Goal: Task Accomplishment & Management: Use online tool/utility

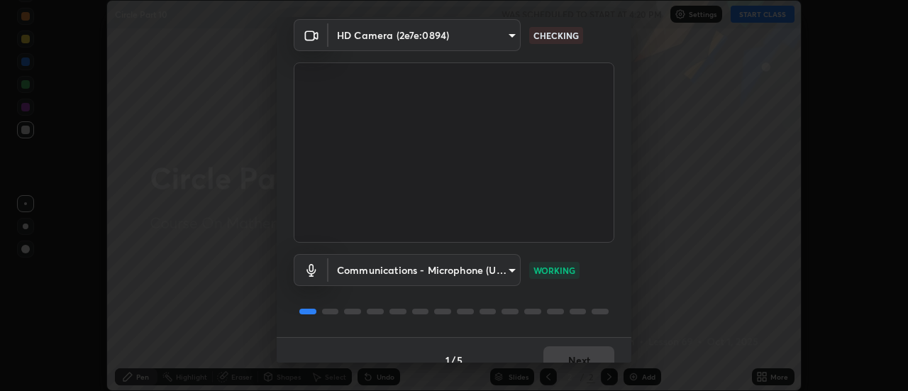
scroll to position [75, 0]
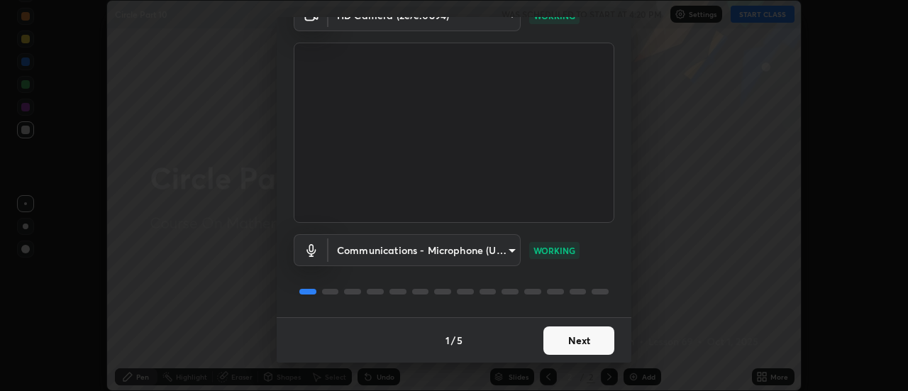
click at [501, 260] on body "Erase all Circle Part 10 WAS SCHEDULED TO START AT 4:20 PM Settings START CLASS…" at bounding box center [454, 195] width 908 height 391
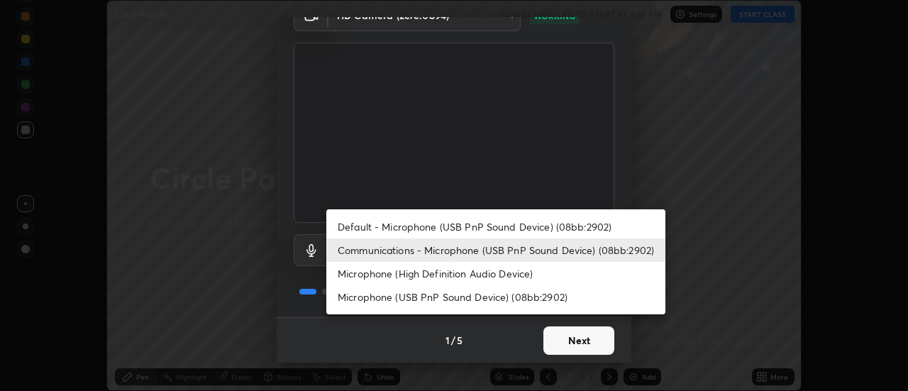
click at [485, 226] on li "Default - Microphone (USB PnP Sound Device) (08bb:2902)" at bounding box center [495, 226] width 339 height 23
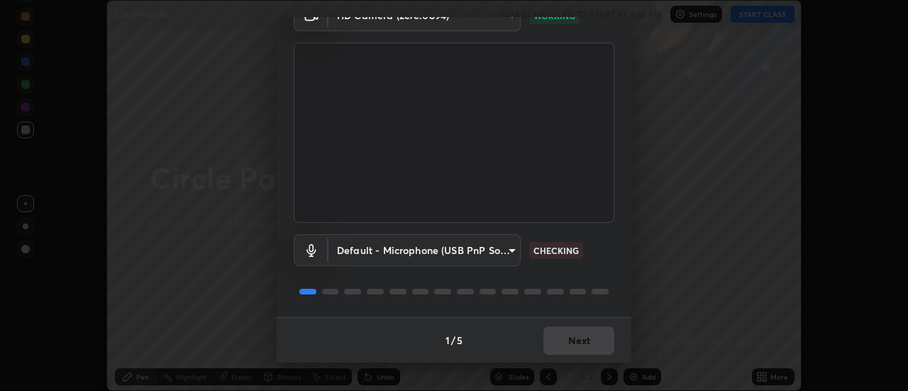
click at [506, 251] on body "Erase all Circle Part 10 WAS SCHEDULED TO START AT 4:20 PM Settings START CLASS…" at bounding box center [454, 195] width 908 height 391
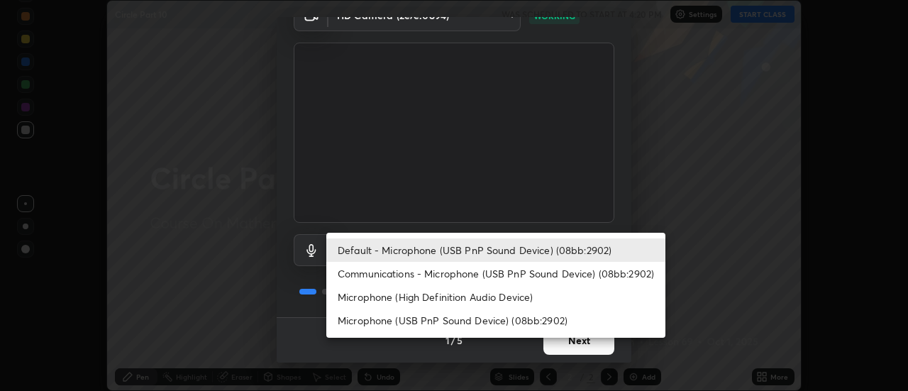
click at [493, 273] on li "Communications - Microphone (USB PnP Sound Device) (08bb:2902)" at bounding box center [495, 273] width 339 height 23
type input "communications"
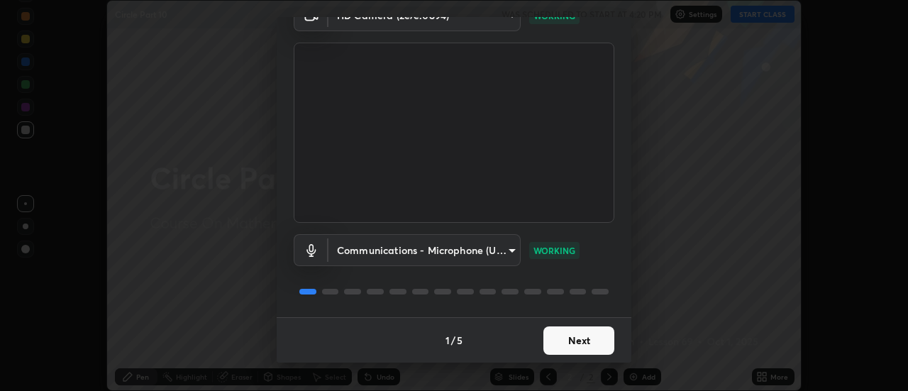
click at [556, 343] on button "Next" at bounding box center [579, 340] width 71 height 28
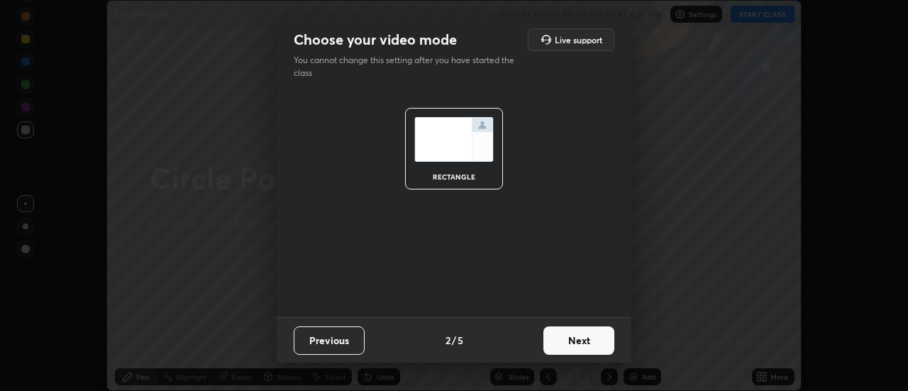
click at [345, 338] on button "Previous" at bounding box center [329, 340] width 71 height 28
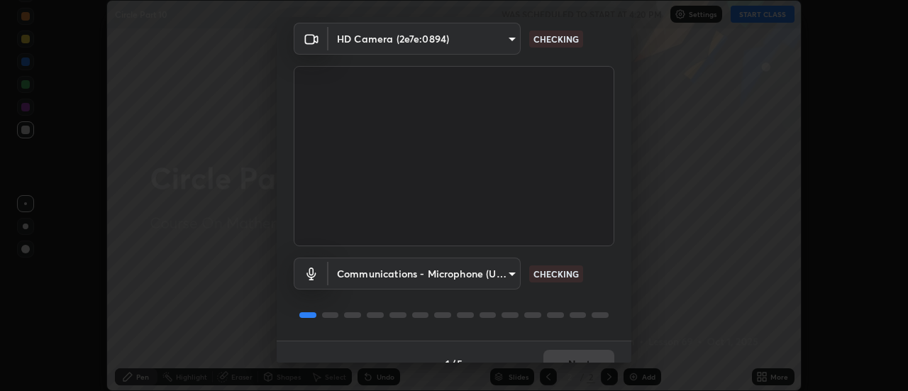
scroll to position [75, 0]
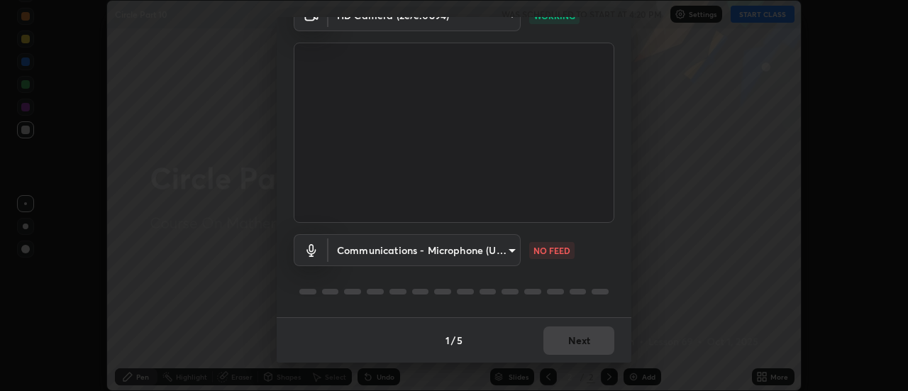
click at [365, 246] on body "Erase all Circle Part 10 WAS SCHEDULED TO START AT 4:20 PM Settings START CLASS…" at bounding box center [454, 195] width 908 height 391
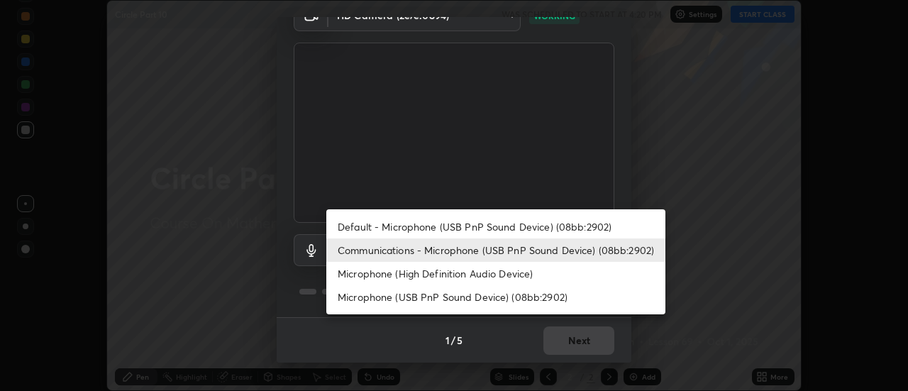
click at [346, 251] on li "Communications - Microphone (USB PnP Sound Device) (08bb:2902)" at bounding box center [495, 249] width 339 height 23
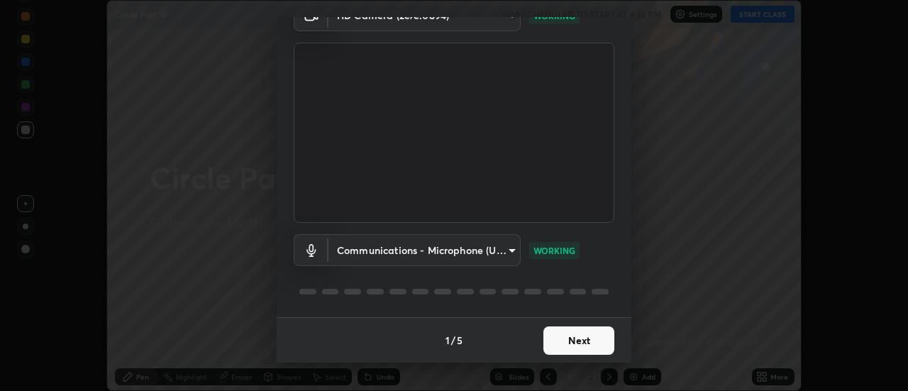
click at [588, 336] on button "Next" at bounding box center [579, 340] width 71 height 28
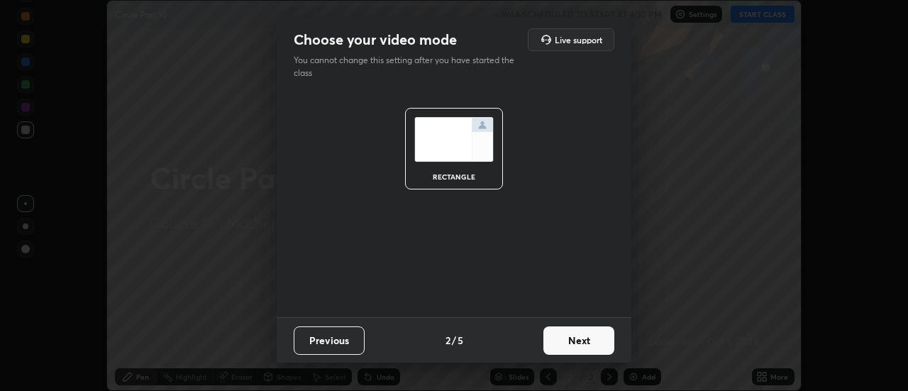
click at [348, 339] on button "Previous" at bounding box center [329, 340] width 71 height 28
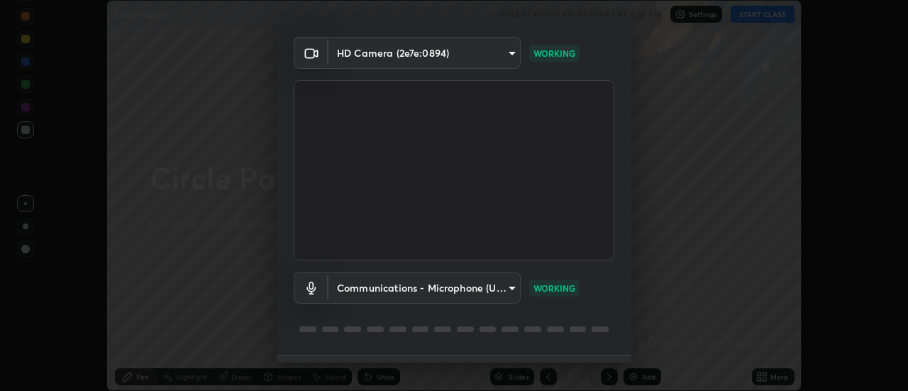
scroll to position [75, 0]
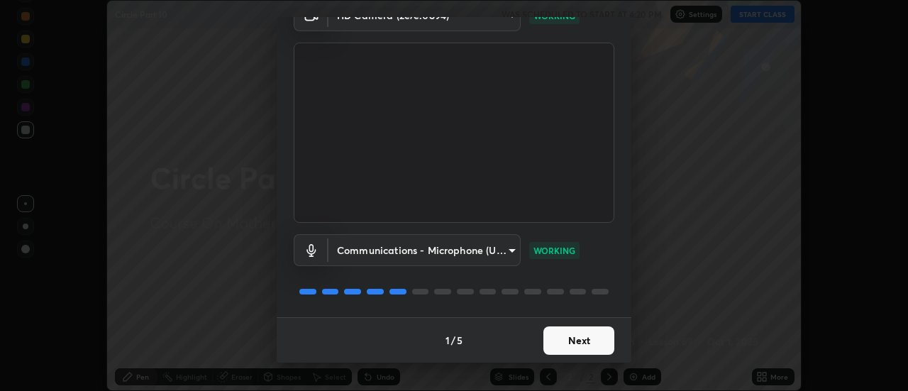
click at [576, 342] on button "Next" at bounding box center [579, 340] width 71 height 28
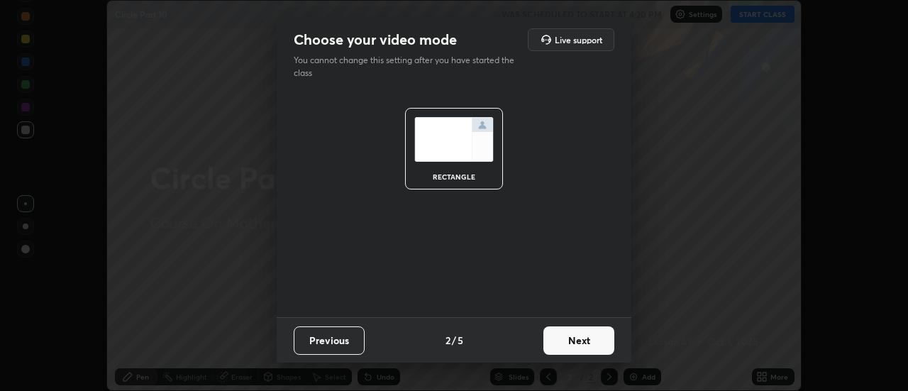
click at [585, 339] on button "Next" at bounding box center [579, 340] width 71 height 28
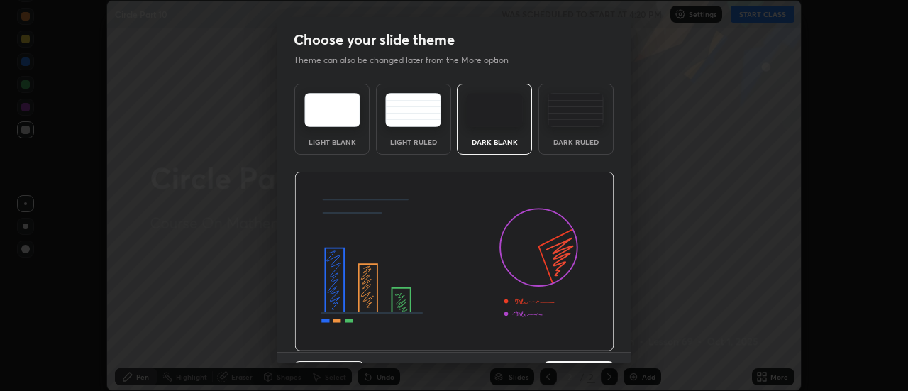
scroll to position [35, 0]
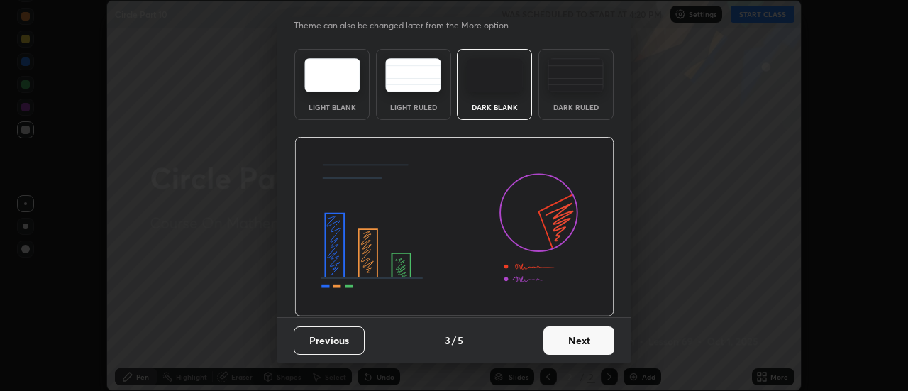
click at [573, 342] on button "Next" at bounding box center [579, 340] width 71 height 28
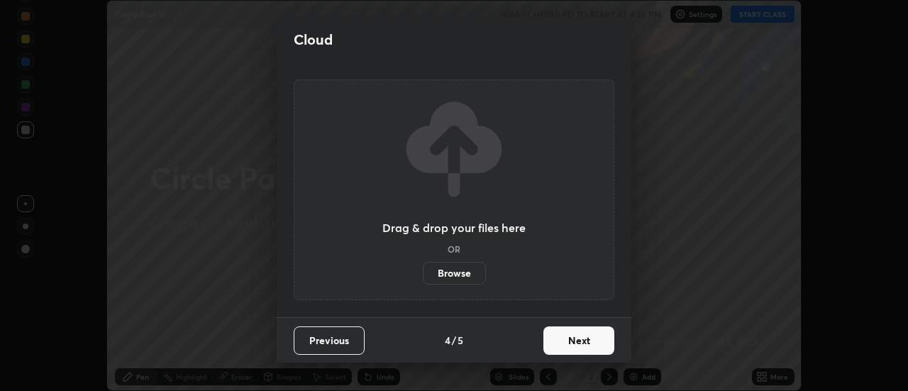
click at [583, 350] on button "Next" at bounding box center [579, 340] width 71 height 28
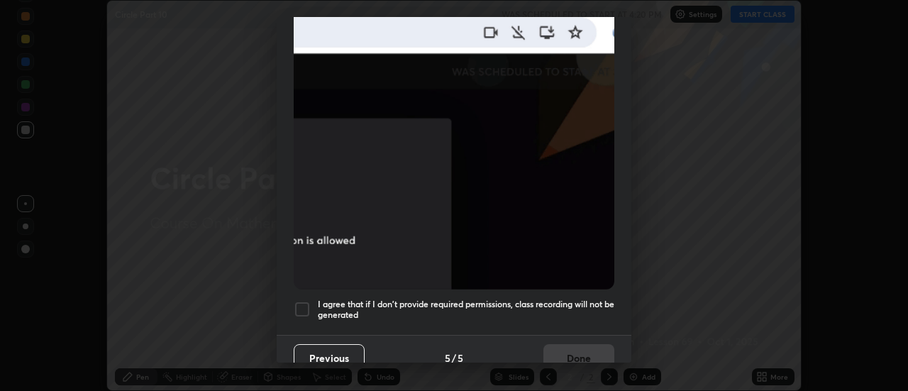
scroll to position [353, 0]
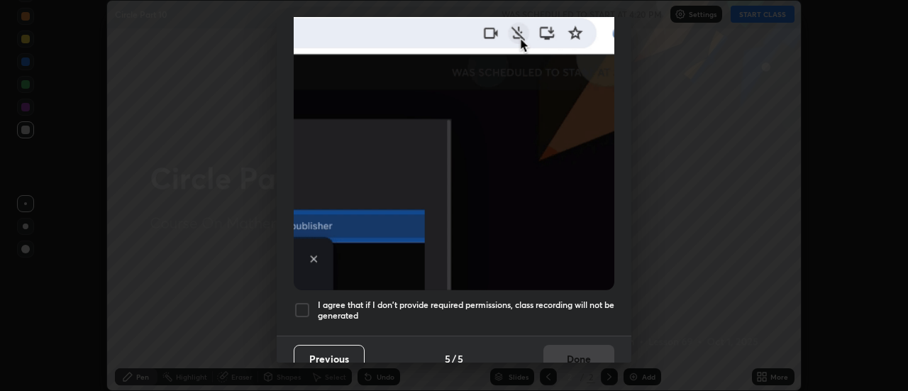
click at [306, 309] on div at bounding box center [302, 310] width 17 height 17
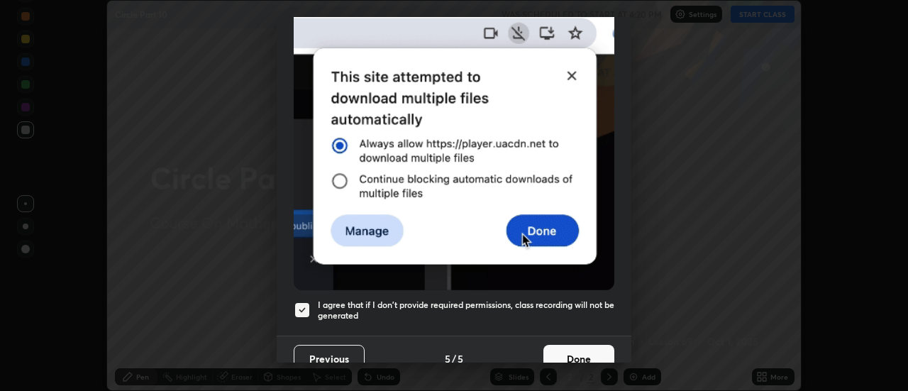
click at [540, 312] on h5 "I agree that if I don't provide required permissions, class recording will not …" at bounding box center [466, 310] width 297 height 22
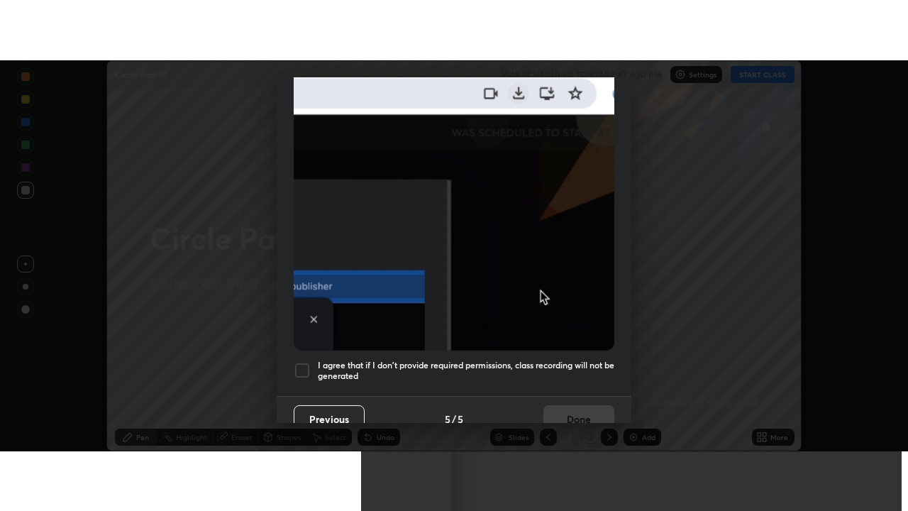
scroll to position [364, 0]
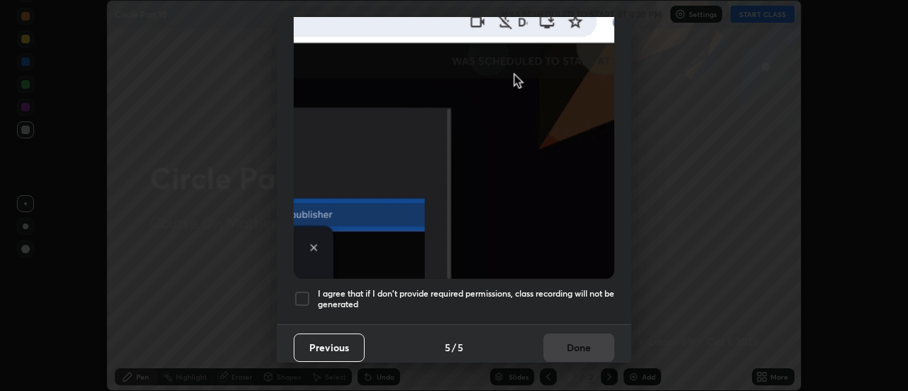
click at [307, 297] on div at bounding box center [302, 298] width 17 height 17
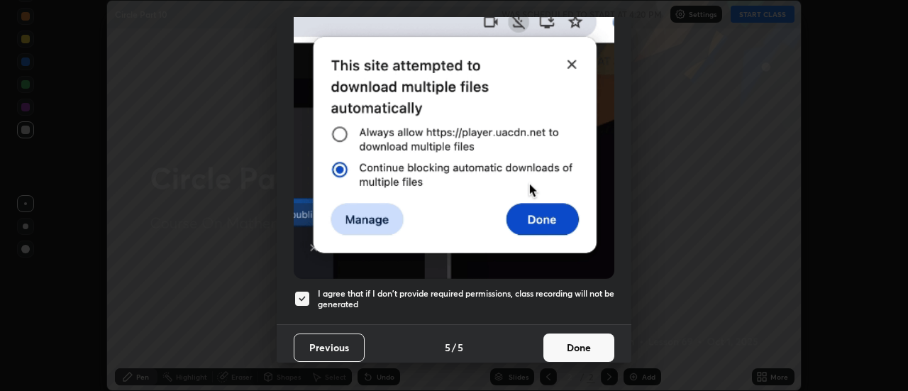
click at [561, 350] on button "Done" at bounding box center [579, 348] width 71 height 28
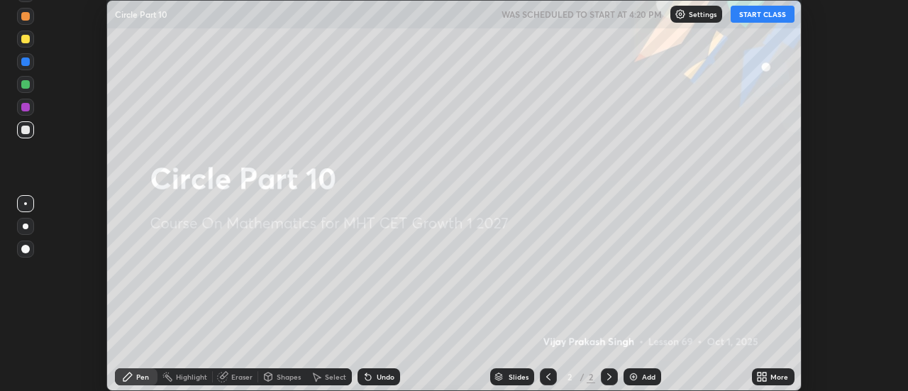
click at [565, 342] on div "Allow automatic downloads Please provide the following download permissions to …" at bounding box center [454, 195] width 908 height 391
click at [762, 381] on icon at bounding box center [762, 376] width 11 height 11
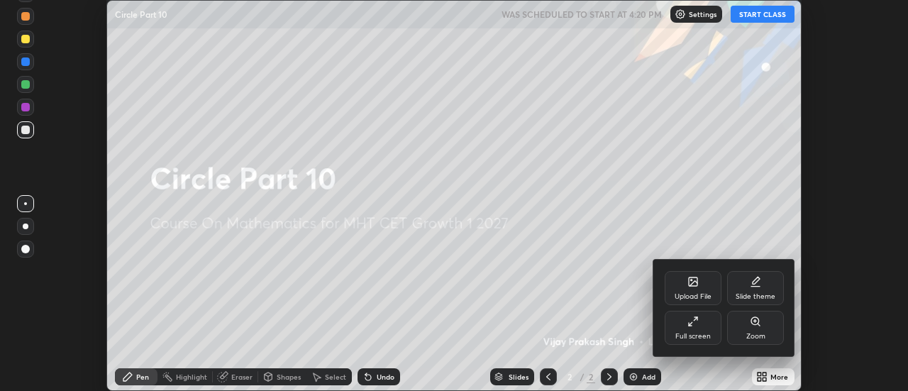
click at [695, 319] on icon at bounding box center [696, 319] width 4 height 4
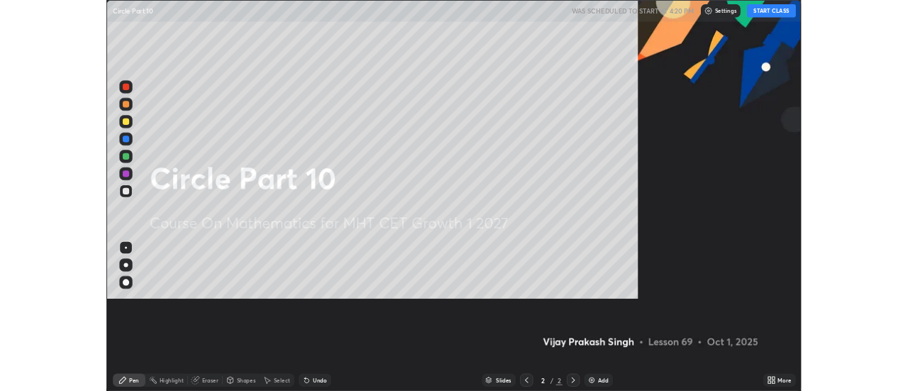
scroll to position [511, 908]
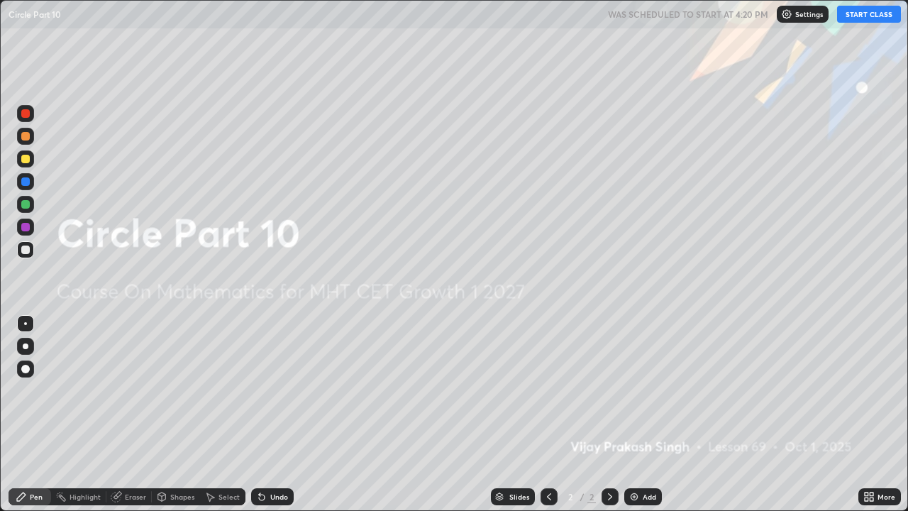
click at [632, 390] on img at bounding box center [634, 496] width 11 height 11
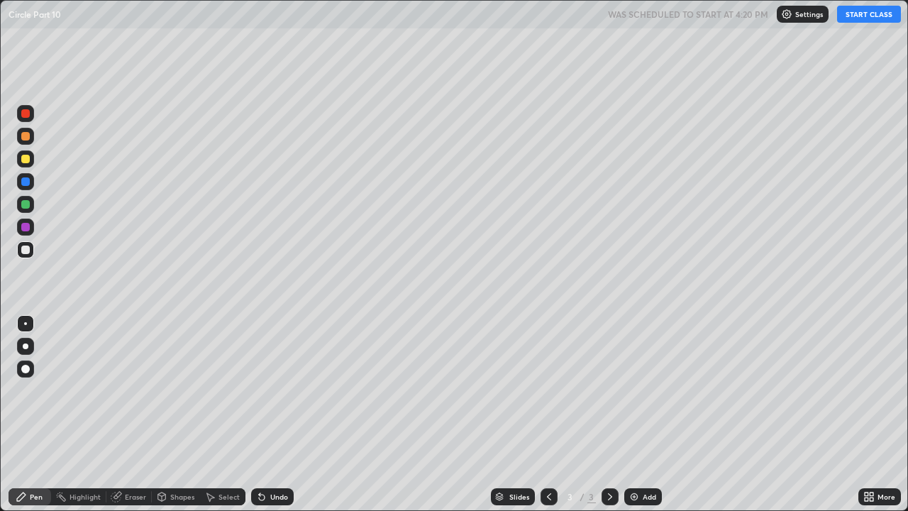
click at [857, 18] on button "START CLASS" at bounding box center [869, 14] width 64 height 17
click at [641, 390] on div "Add" at bounding box center [644, 496] width 38 height 17
click at [178, 390] on div "Shapes" at bounding box center [182, 496] width 24 height 7
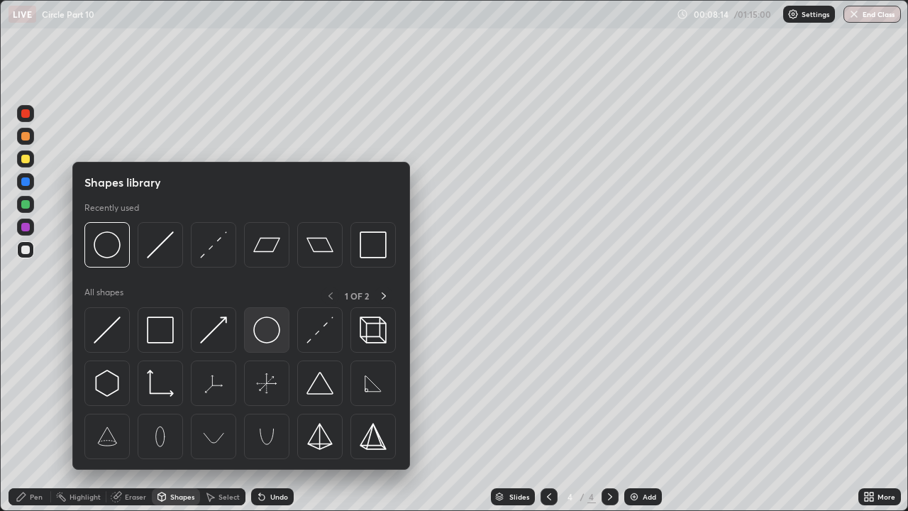
click at [272, 331] on img at bounding box center [266, 330] width 27 height 27
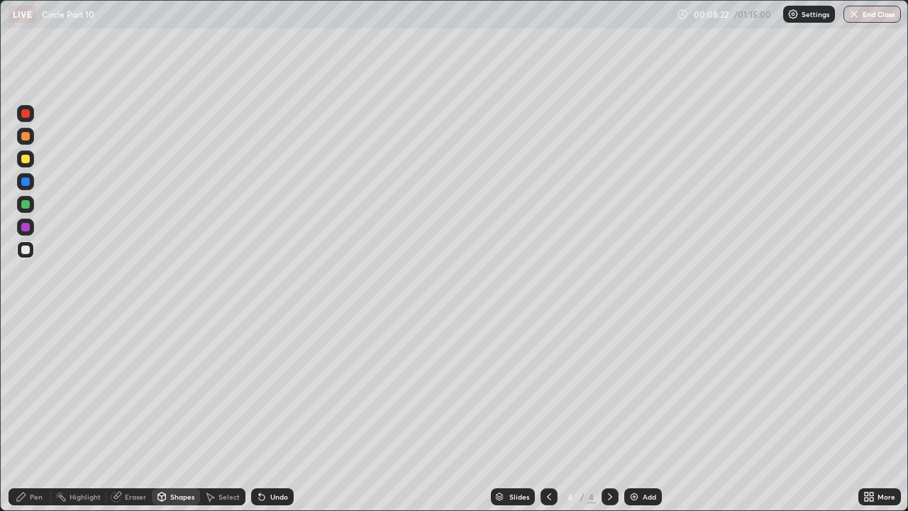
click at [45, 390] on div "Pen" at bounding box center [30, 496] width 43 height 17
click at [170, 390] on div "Shapes" at bounding box center [176, 496] width 48 height 17
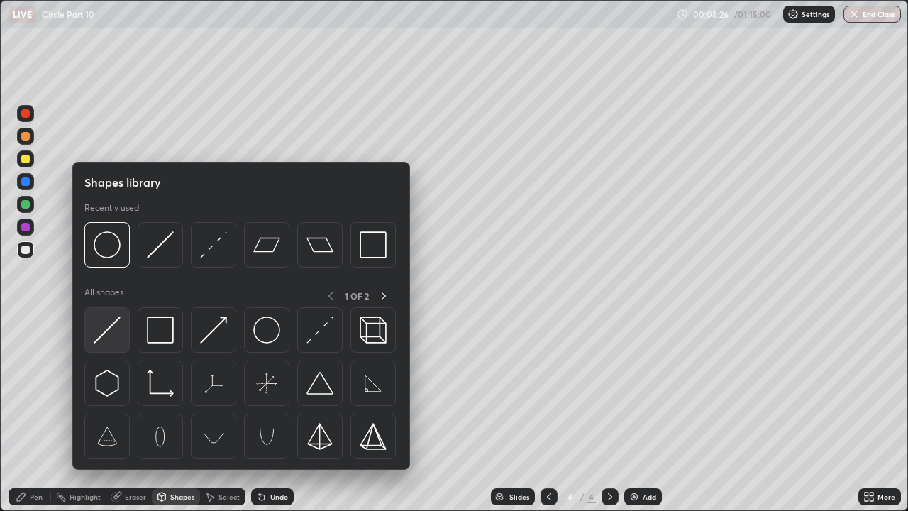
click at [108, 326] on img at bounding box center [107, 330] width 27 height 27
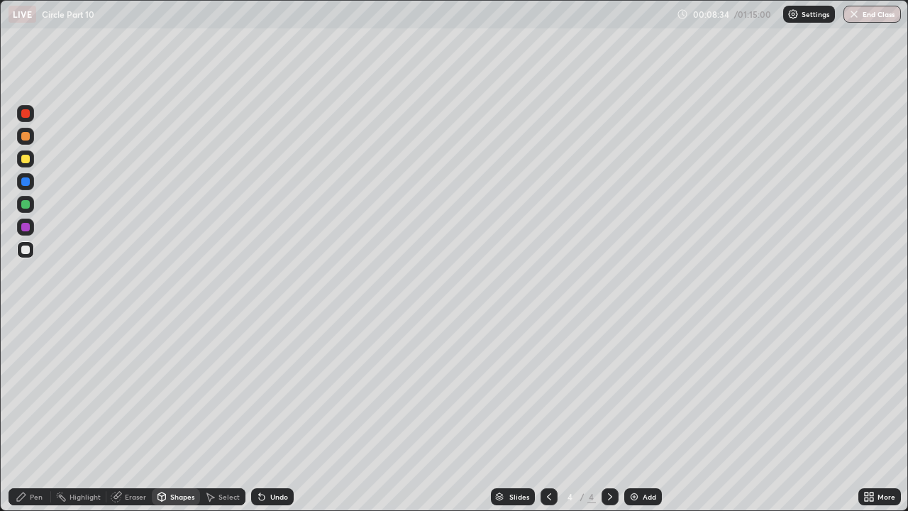
click at [111, 390] on icon at bounding box center [116, 496] width 11 height 11
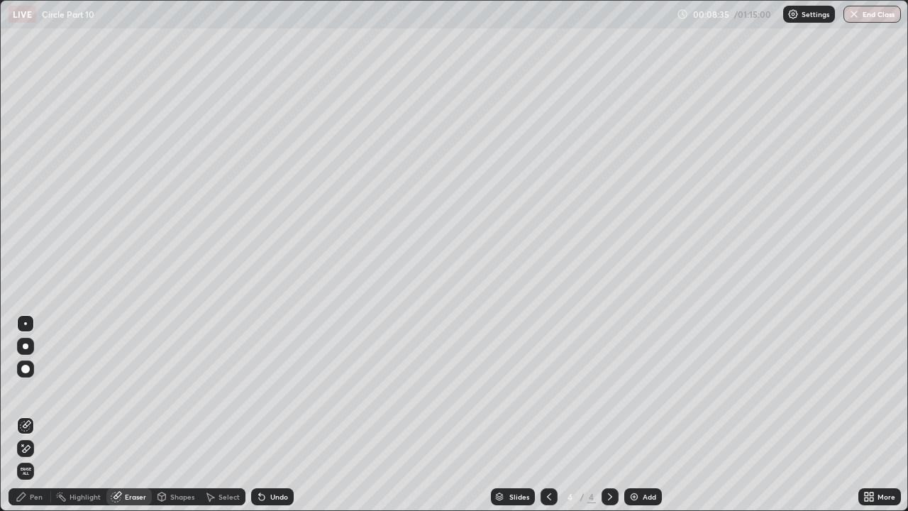
click at [40, 390] on div "Pen" at bounding box center [30, 496] width 43 height 17
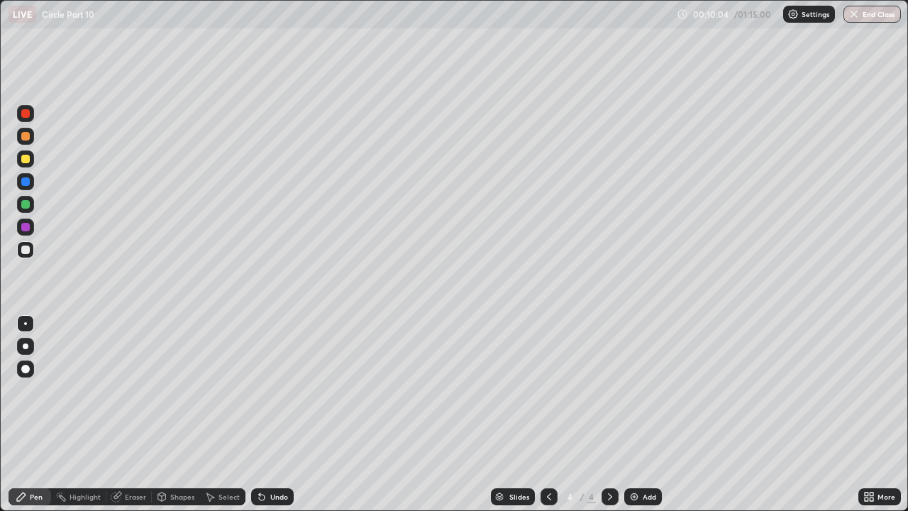
click at [170, 390] on div "Shapes" at bounding box center [182, 496] width 24 height 7
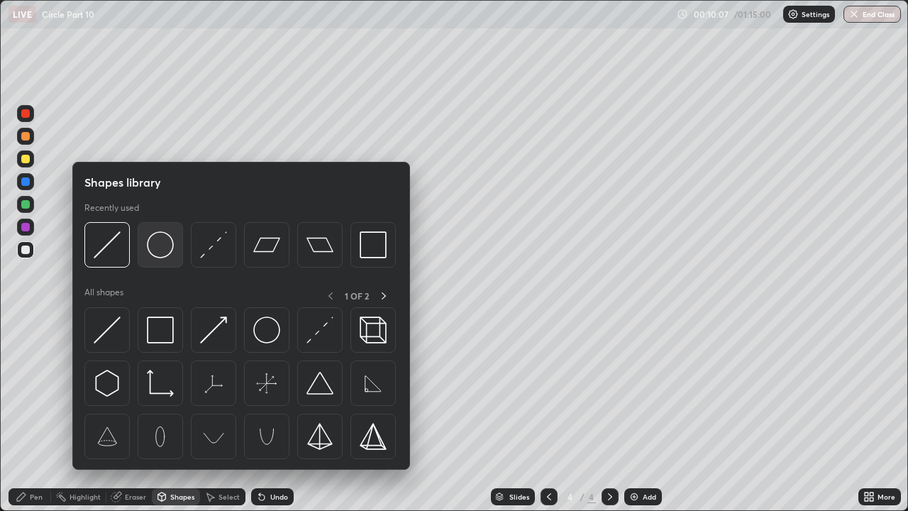
click at [169, 251] on img at bounding box center [160, 244] width 27 height 27
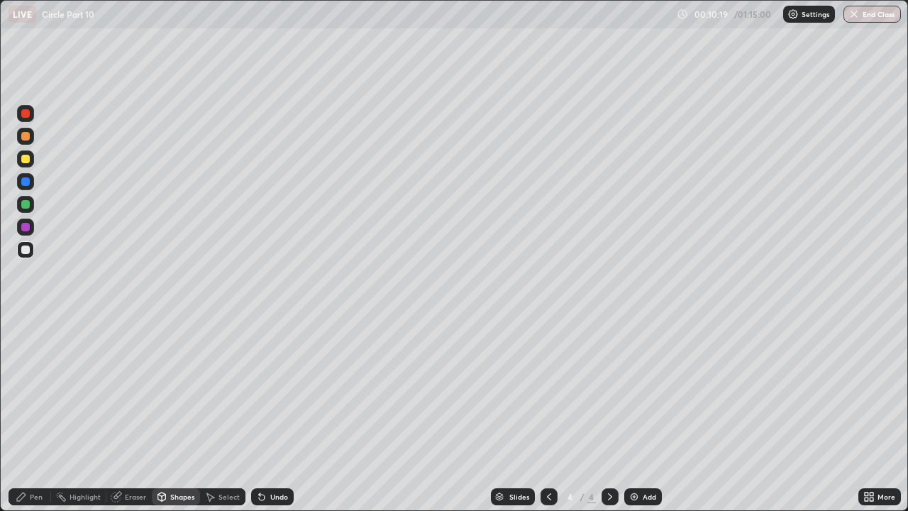
click at [259, 390] on icon at bounding box center [262, 498] width 6 height 6
click at [264, 390] on icon at bounding box center [261, 496] width 11 height 11
click at [268, 390] on div "Undo" at bounding box center [272, 496] width 43 height 17
click at [41, 390] on div "Pen" at bounding box center [36, 496] width 13 height 7
click at [26, 251] on div at bounding box center [25, 250] width 9 height 9
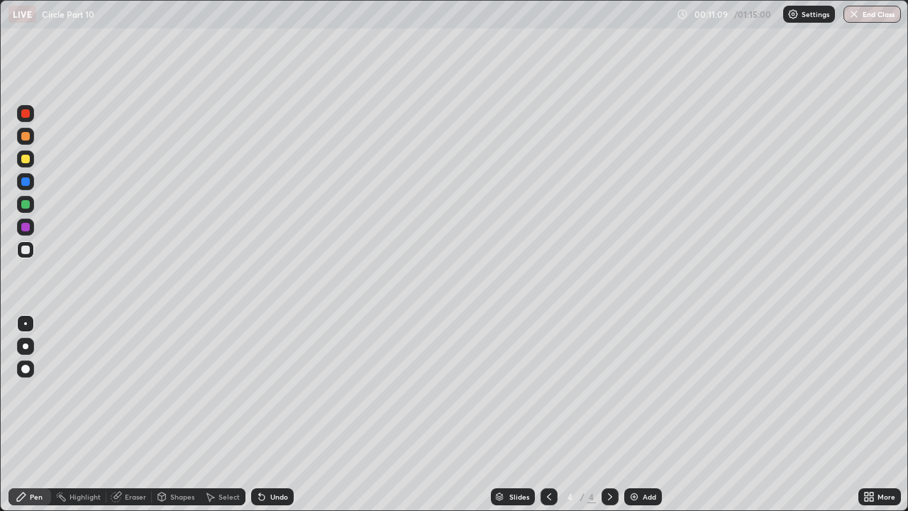
click at [128, 390] on div "Eraser" at bounding box center [135, 496] width 21 height 7
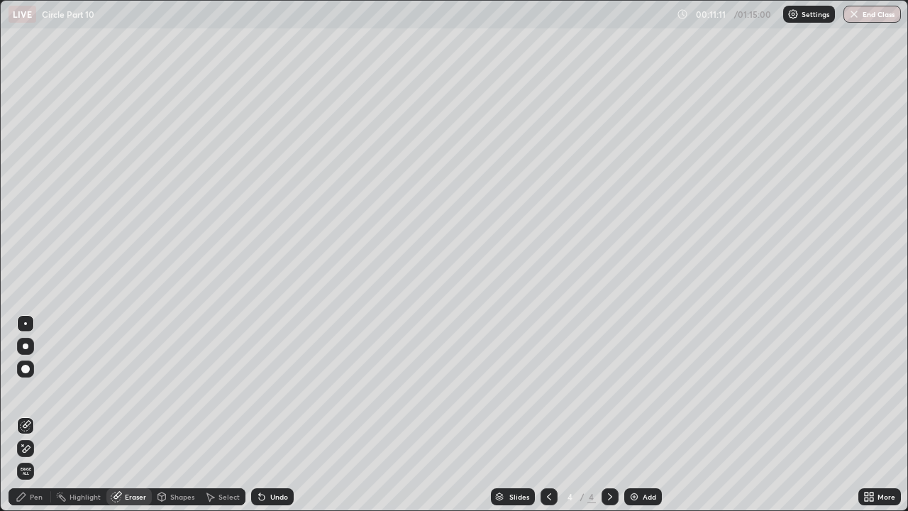
click at [34, 390] on div "Pen" at bounding box center [36, 496] width 13 height 7
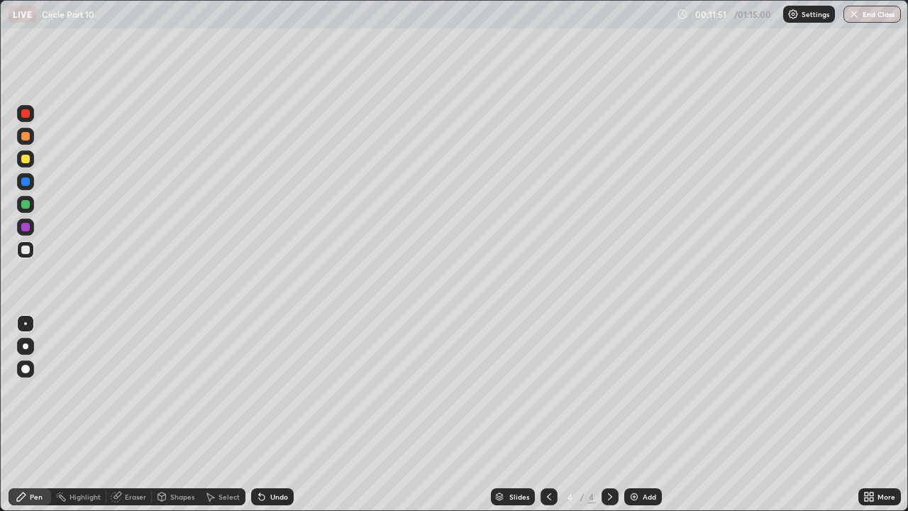
click at [127, 390] on div "Eraser" at bounding box center [135, 496] width 21 height 7
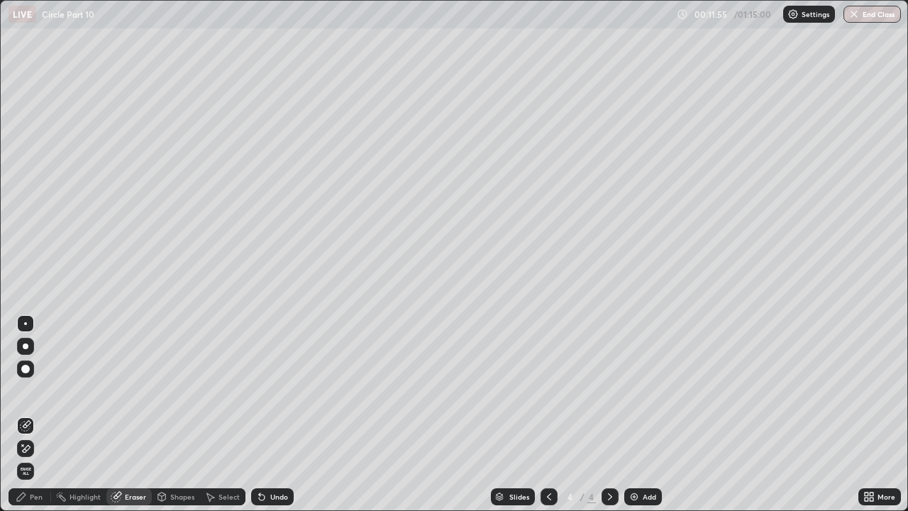
click at [44, 390] on div "Pen" at bounding box center [30, 496] width 43 height 17
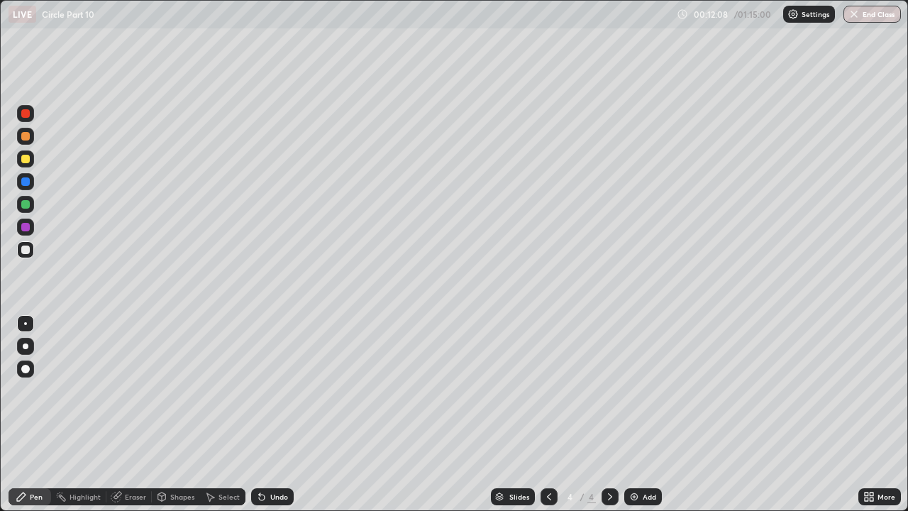
click at [88, 390] on div "Highlight" at bounding box center [85, 496] width 31 height 7
click at [130, 390] on div "Eraser" at bounding box center [135, 496] width 21 height 7
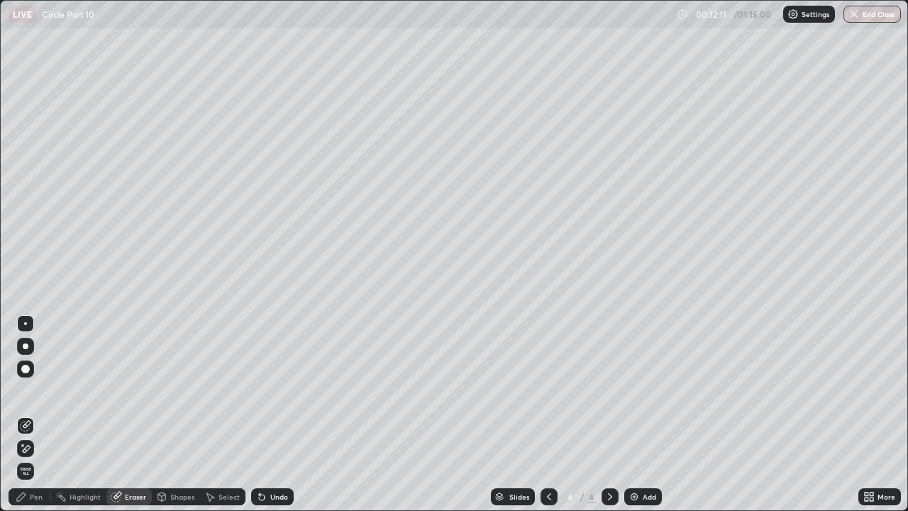
click at [39, 390] on div "Pen" at bounding box center [36, 496] width 13 height 7
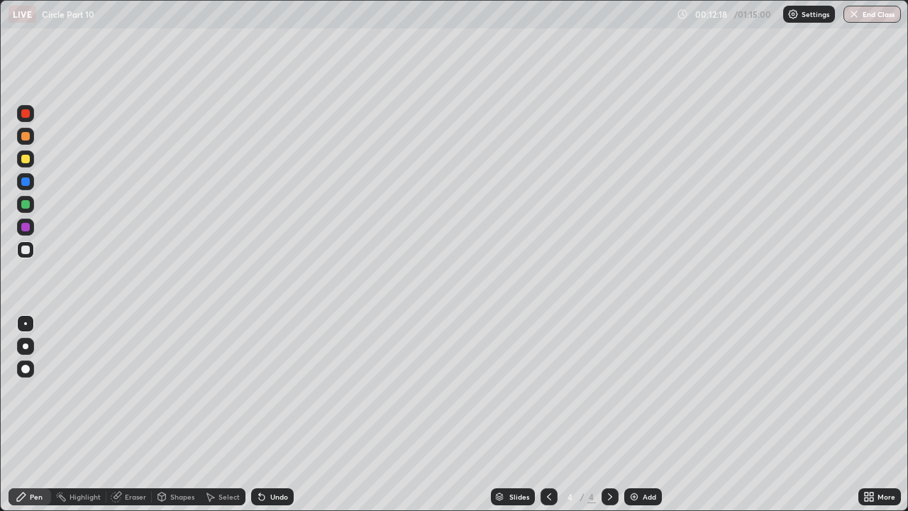
click at [126, 390] on div "Eraser" at bounding box center [135, 496] width 21 height 7
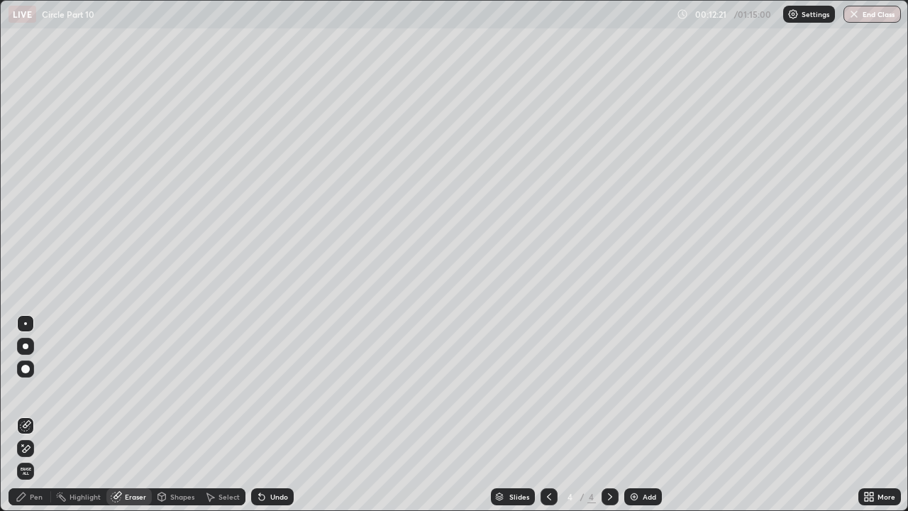
click at [40, 390] on div "Pen" at bounding box center [36, 496] width 13 height 7
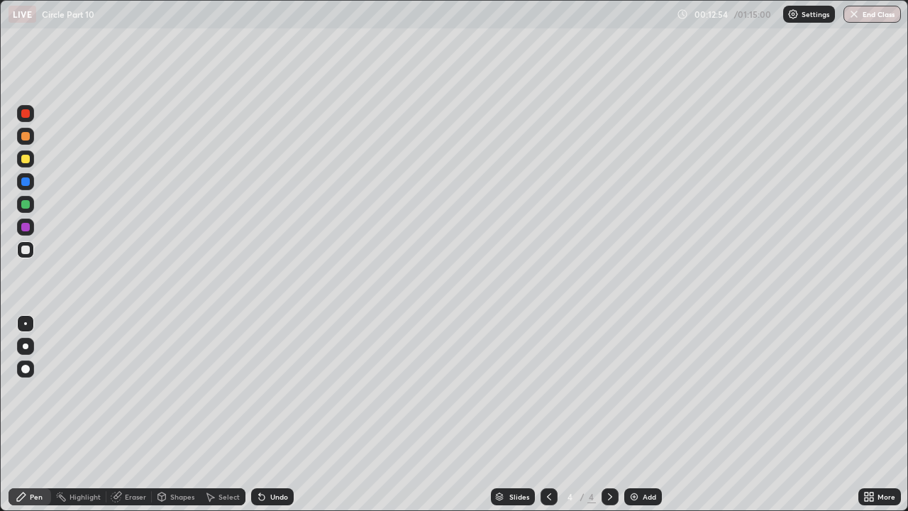
click at [28, 206] on div at bounding box center [25, 204] width 9 height 9
click at [26, 228] on div at bounding box center [25, 227] width 9 height 9
click at [24, 184] on div at bounding box center [25, 181] width 9 height 9
click at [26, 114] on div at bounding box center [25, 113] width 9 height 9
click at [631, 390] on img at bounding box center [634, 496] width 11 height 11
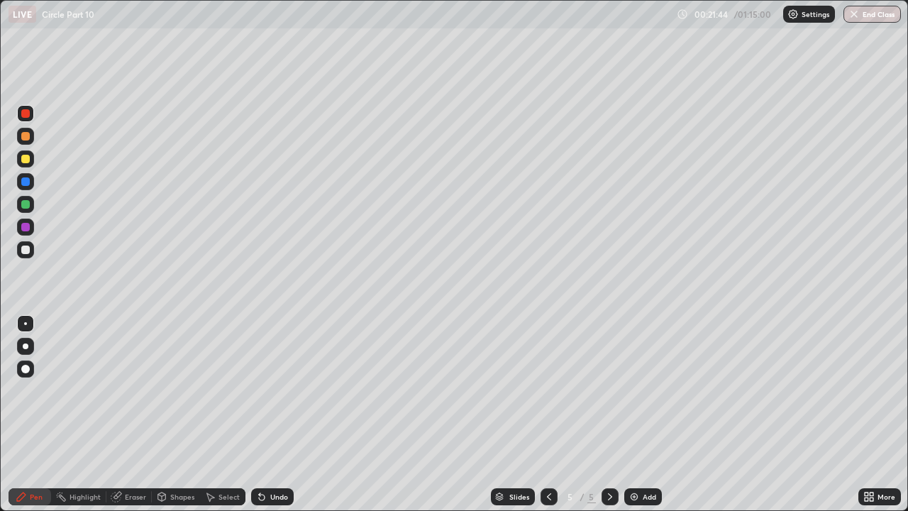
click at [133, 390] on div "Eraser" at bounding box center [135, 496] width 21 height 7
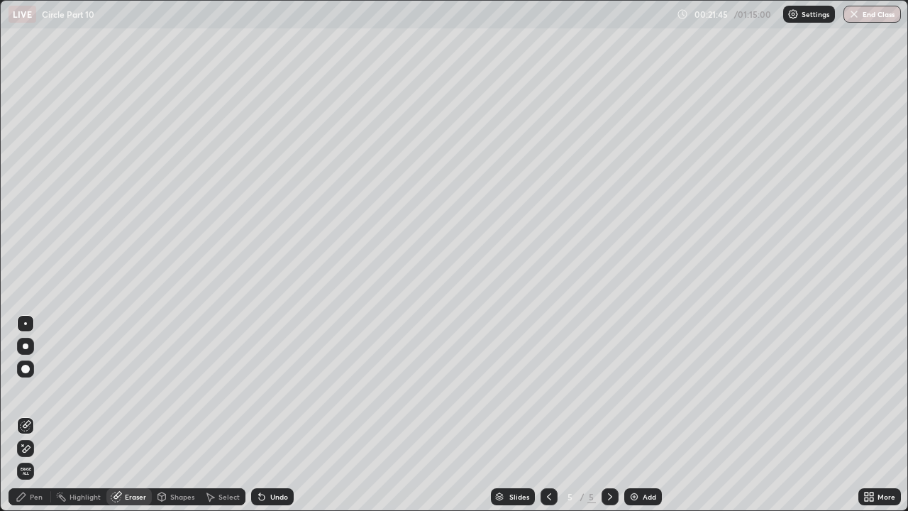
click at [165, 390] on icon at bounding box center [161, 496] width 11 height 11
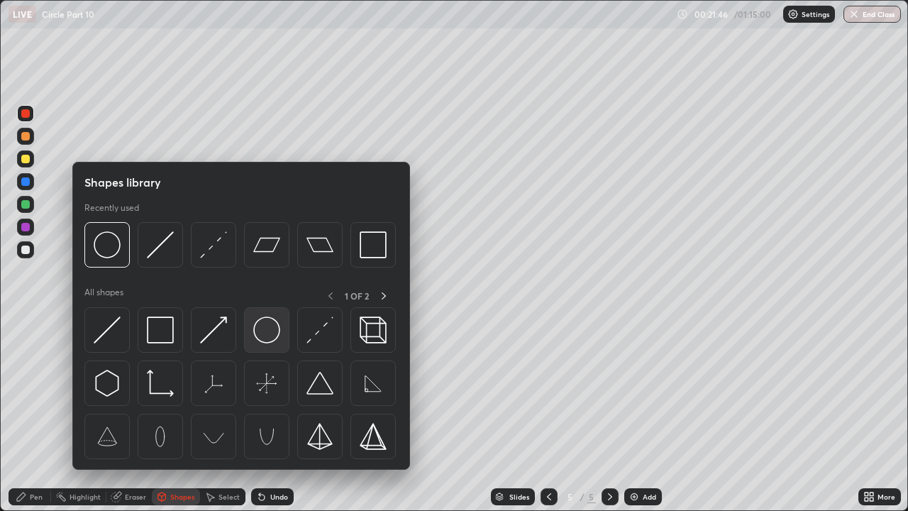
click at [269, 329] on img at bounding box center [266, 330] width 27 height 27
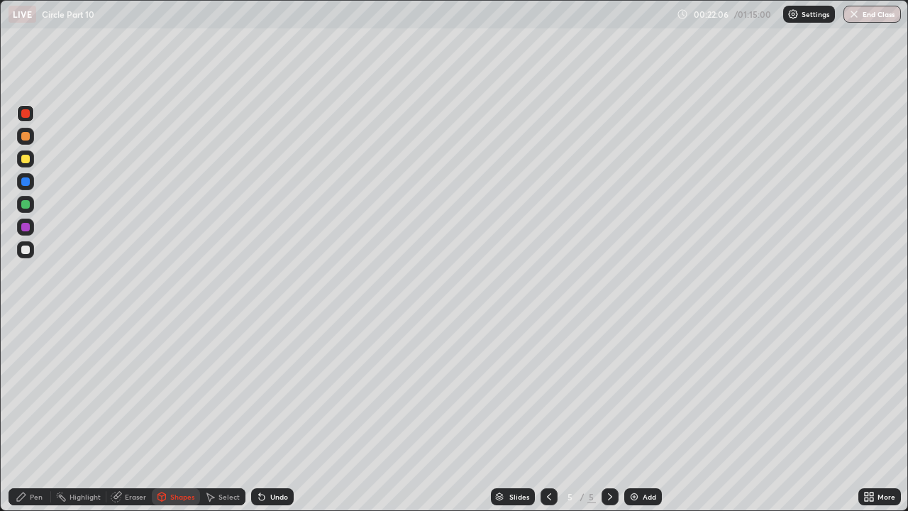
click at [24, 250] on div at bounding box center [25, 250] width 9 height 9
click at [256, 390] on icon at bounding box center [261, 496] width 11 height 11
click at [270, 390] on div "Undo" at bounding box center [279, 496] width 18 height 7
click at [123, 390] on div "Eraser" at bounding box center [128, 496] width 45 height 17
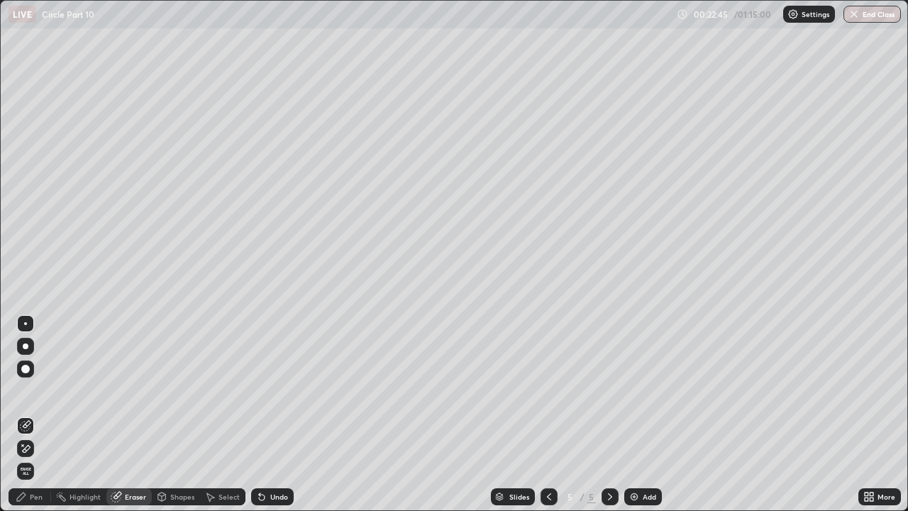
click at [180, 390] on div "Shapes" at bounding box center [182, 496] width 24 height 7
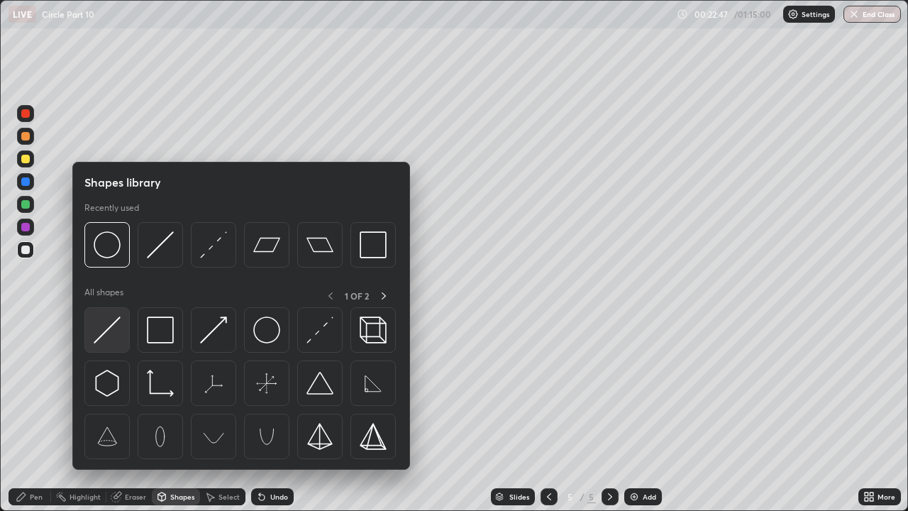
click at [112, 325] on img at bounding box center [107, 330] width 27 height 27
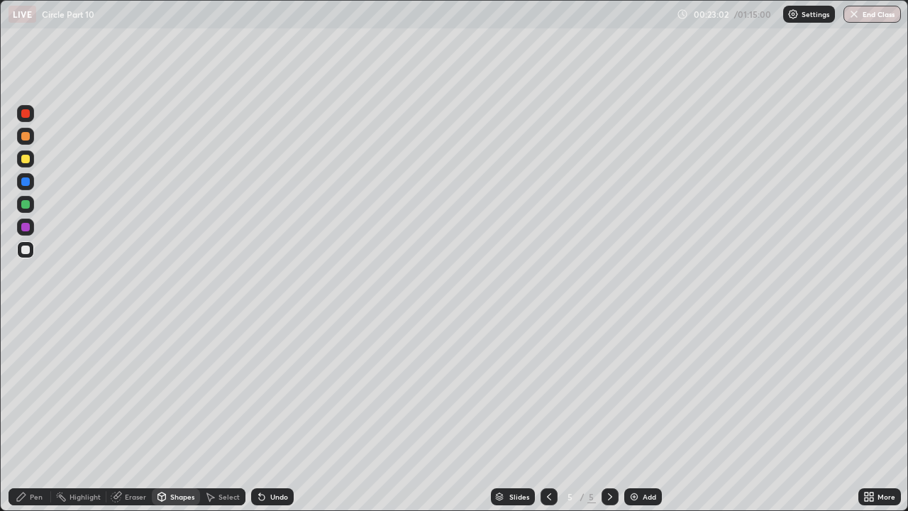
click at [259, 390] on icon at bounding box center [262, 498] width 6 height 6
click at [40, 390] on div "Pen" at bounding box center [36, 496] width 13 height 7
click at [181, 390] on div "Shapes" at bounding box center [182, 496] width 24 height 7
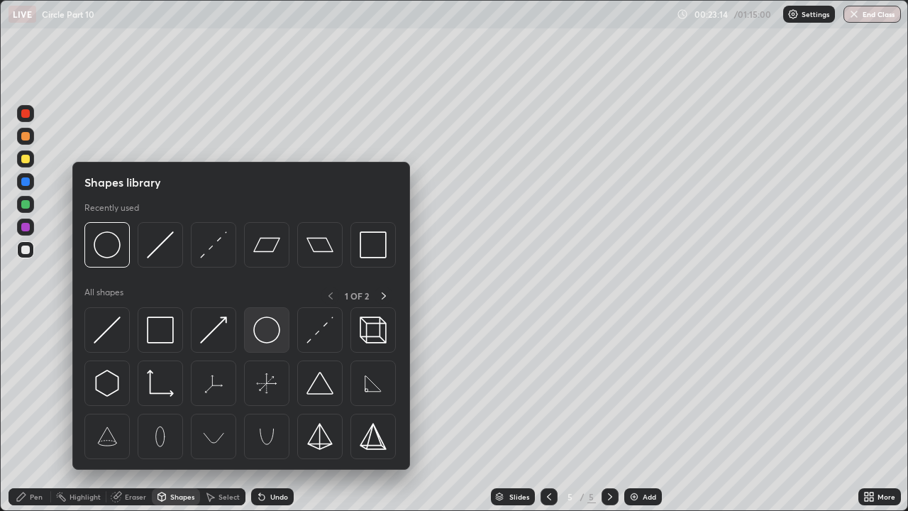
click at [262, 337] on img at bounding box center [266, 330] width 27 height 27
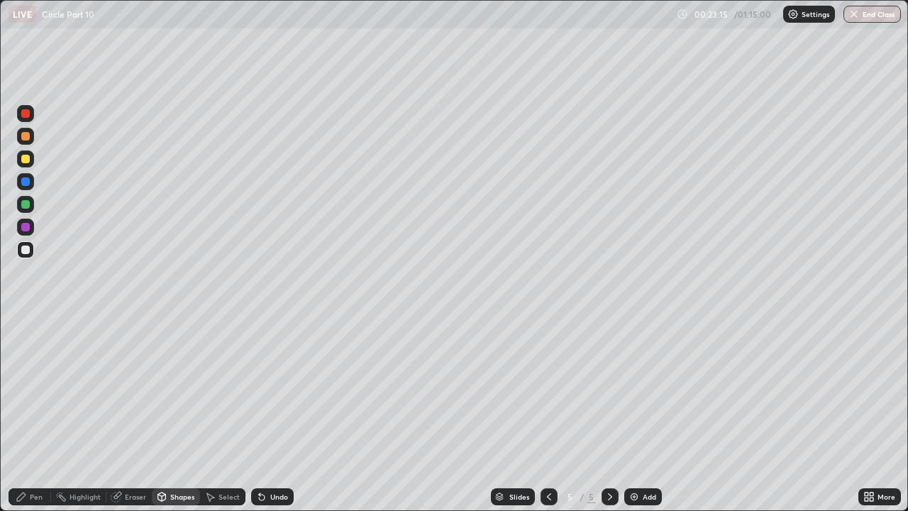
click at [259, 390] on icon at bounding box center [259, 493] width 1 height 1
click at [261, 390] on icon at bounding box center [262, 498] width 6 height 6
click at [83, 390] on div "Highlight" at bounding box center [85, 496] width 31 height 7
click at [266, 390] on div "Undo" at bounding box center [272, 496] width 43 height 17
click at [260, 390] on icon at bounding box center [262, 498] width 6 height 6
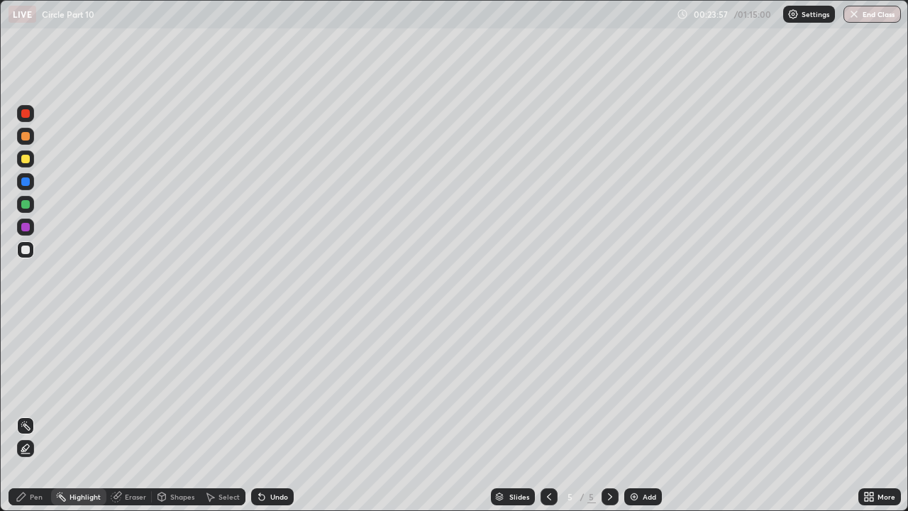
click at [119, 390] on icon at bounding box center [116, 496] width 11 height 11
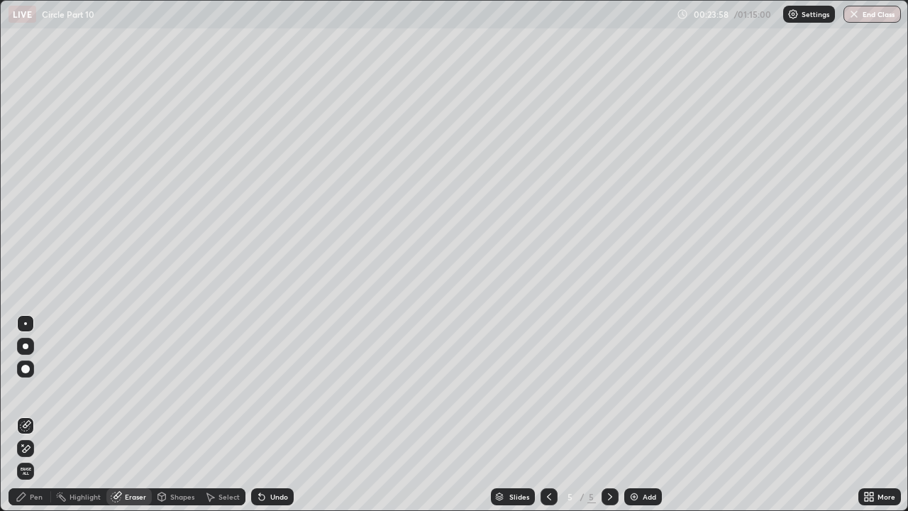
click at [35, 390] on div "Pen" at bounding box center [36, 496] width 13 height 7
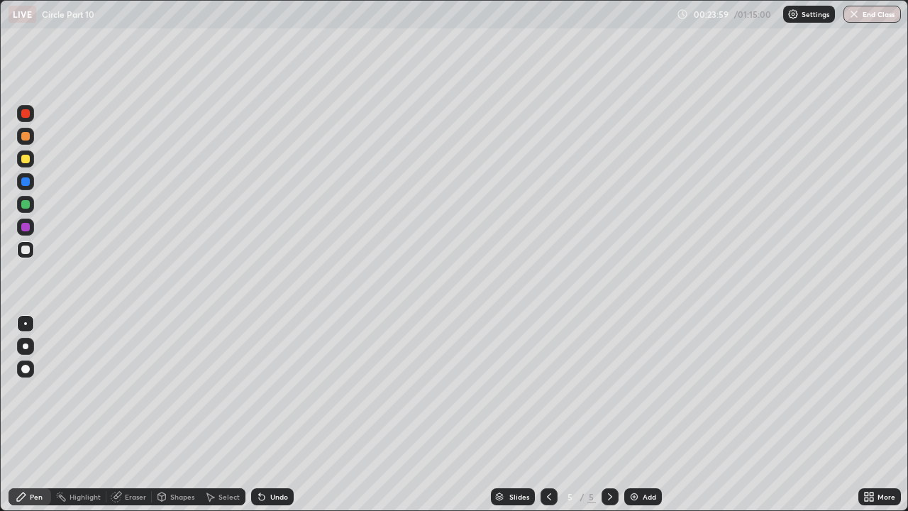
click at [185, 390] on div "Shapes" at bounding box center [182, 496] width 24 height 7
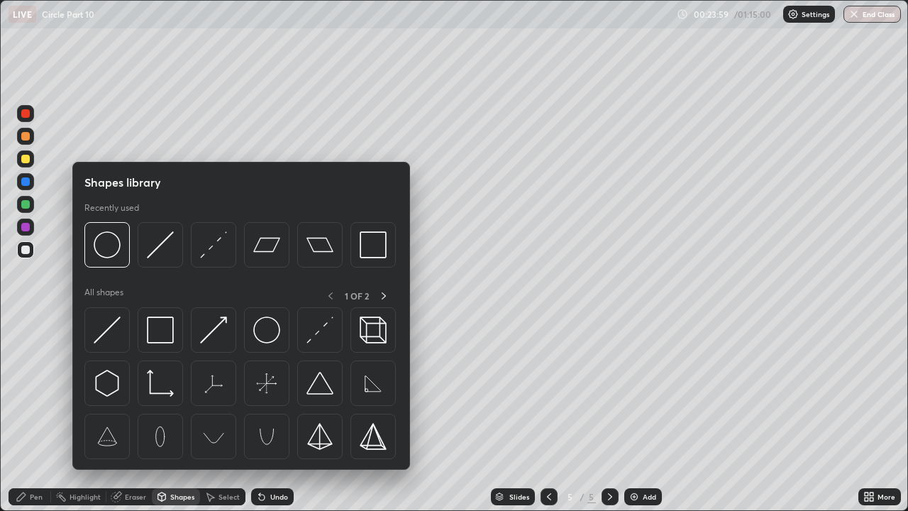
click at [185, 390] on div "Shapes" at bounding box center [182, 496] width 24 height 7
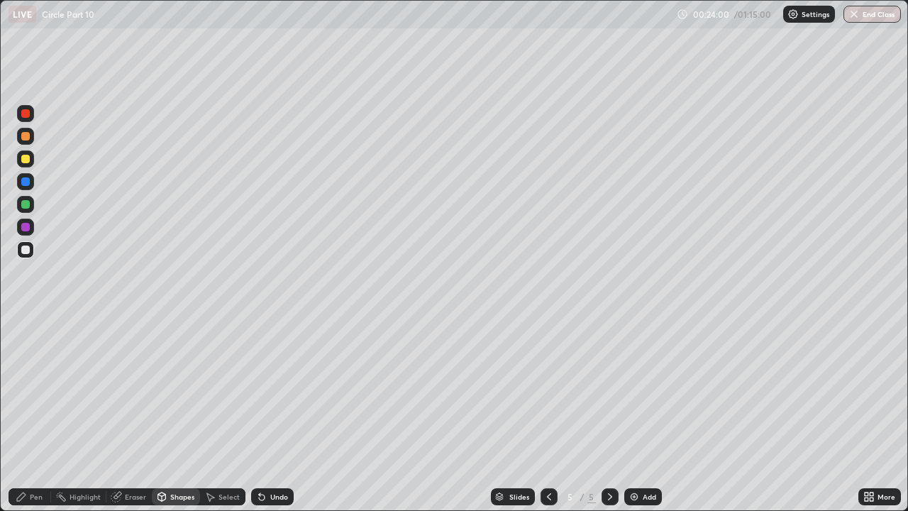
click at [183, 390] on div "Shapes" at bounding box center [182, 496] width 24 height 7
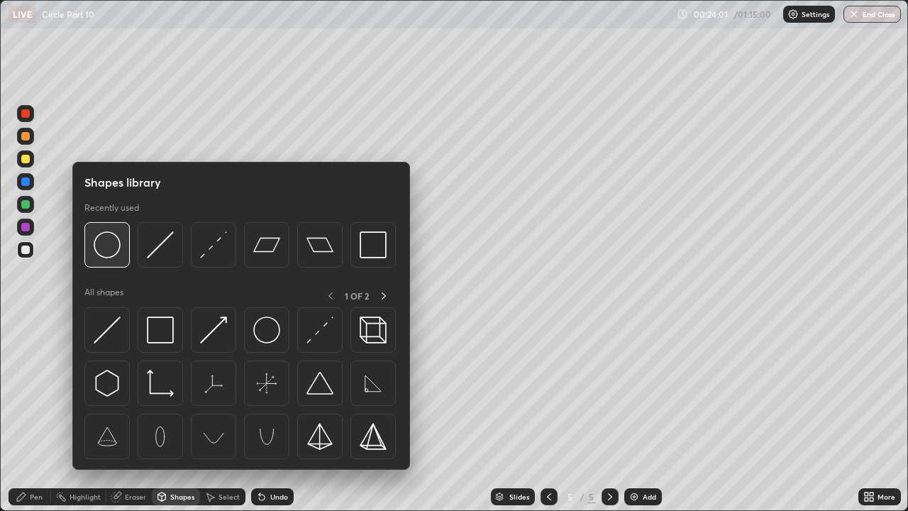
click at [110, 255] on img at bounding box center [107, 244] width 27 height 27
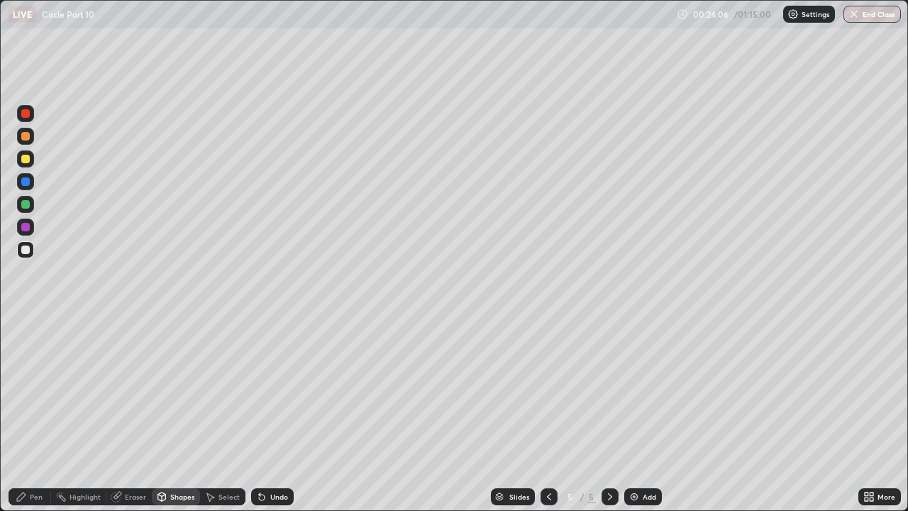
click at [260, 390] on icon at bounding box center [262, 498] width 6 height 6
click at [267, 390] on div "Undo" at bounding box center [272, 496] width 43 height 17
click at [270, 390] on div "Undo" at bounding box center [279, 496] width 18 height 7
click at [260, 390] on icon at bounding box center [262, 498] width 6 height 6
click at [39, 390] on div "Pen" at bounding box center [36, 496] width 13 height 7
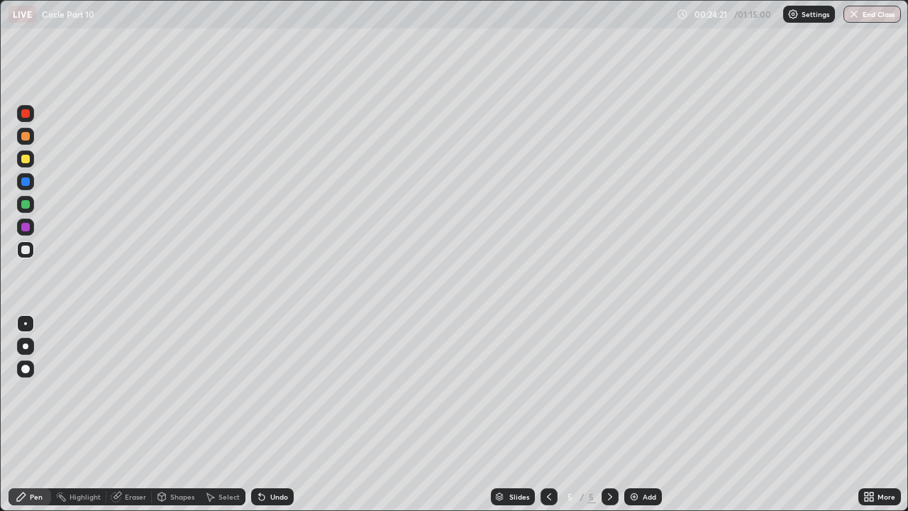
click at [172, 390] on div "Shapes" at bounding box center [182, 496] width 24 height 7
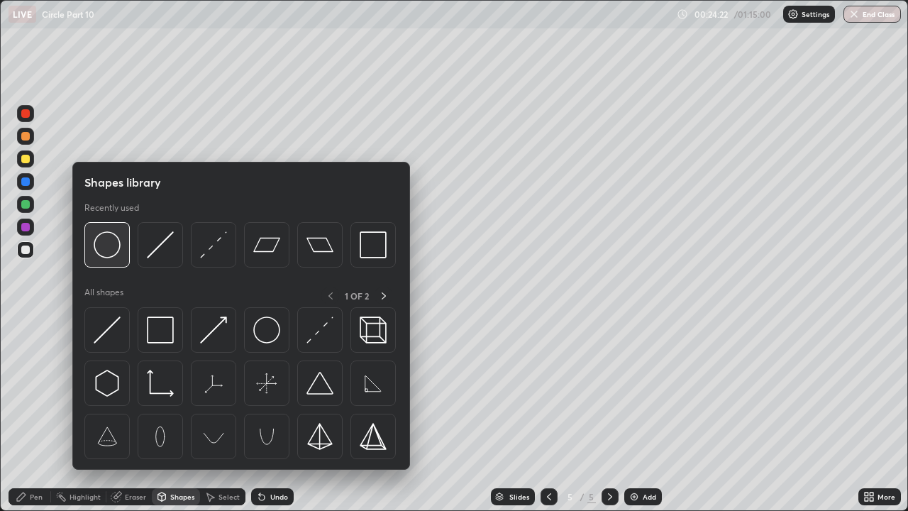
click at [115, 253] on img at bounding box center [107, 244] width 27 height 27
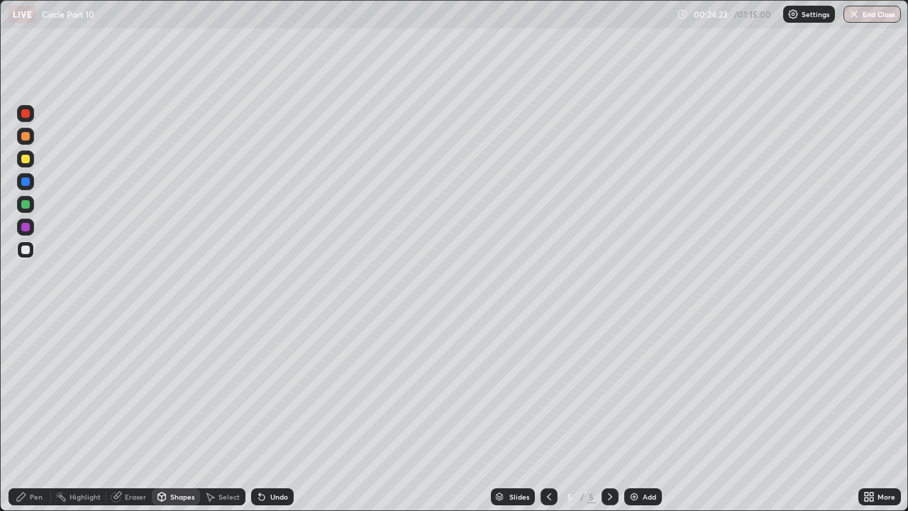
click at [24, 229] on div at bounding box center [25, 227] width 9 height 9
click at [33, 390] on div "Pen" at bounding box center [36, 496] width 13 height 7
click at [133, 390] on div "Eraser" at bounding box center [135, 496] width 21 height 7
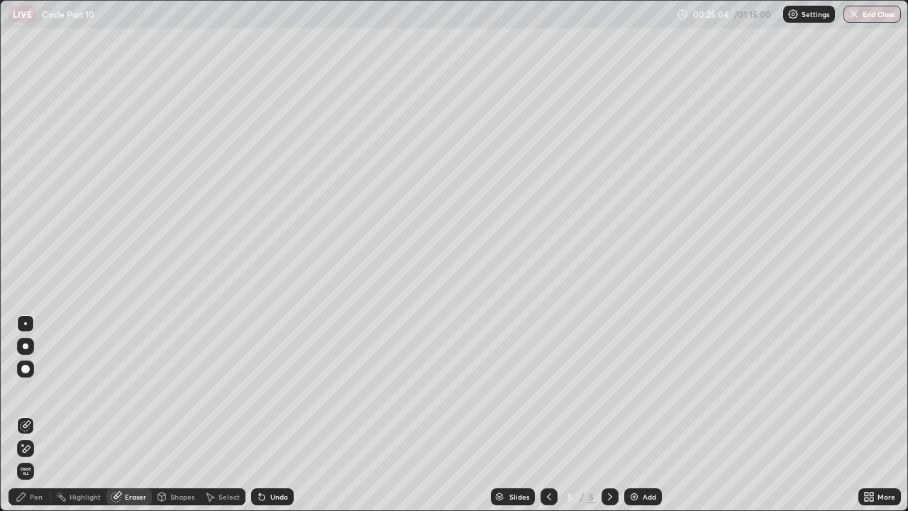
click at [31, 390] on div "Pen" at bounding box center [36, 496] width 13 height 7
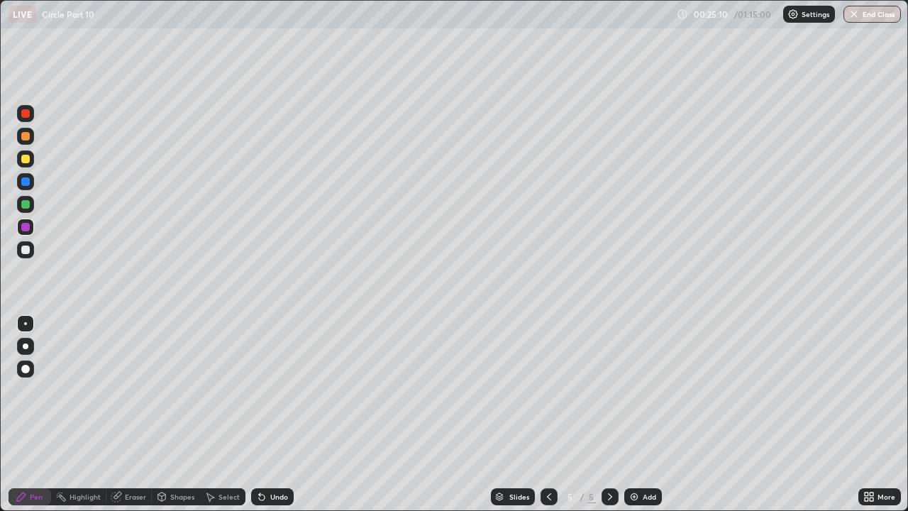
click at [25, 114] on div at bounding box center [25, 113] width 9 height 9
click at [39, 390] on div "Pen" at bounding box center [36, 496] width 13 height 7
click at [87, 390] on div "Highlight" at bounding box center [85, 496] width 31 height 7
click at [131, 390] on div "Eraser" at bounding box center [135, 496] width 21 height 7
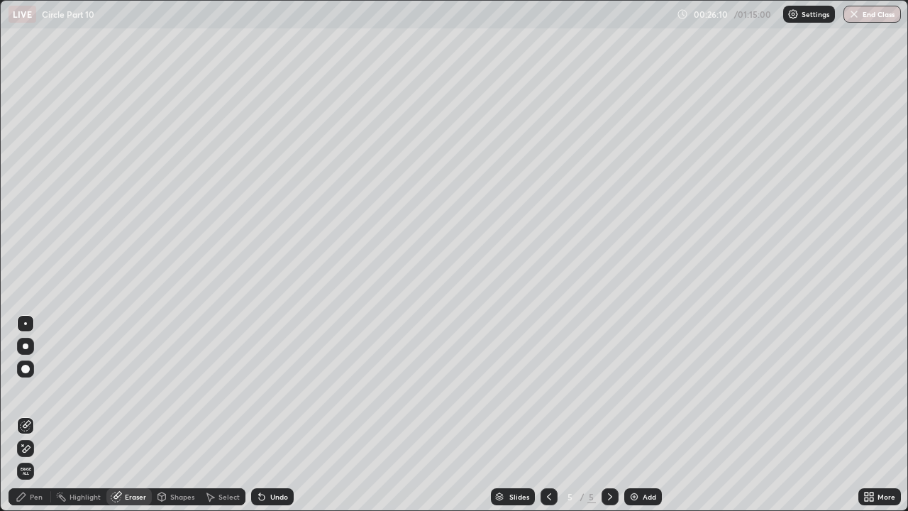
click at [265, 390] on icon at bounding box center [261, 496] width 11 height 11
click at [259, 390] on icon at bounding box center [259, 493] width 1 height 1
click at [265, 390] on div "Undo" at bounding box center [272, 496] width 43 height 17
click at [26, 390] on icon at bounding box center [21, 496] width 11 height 11
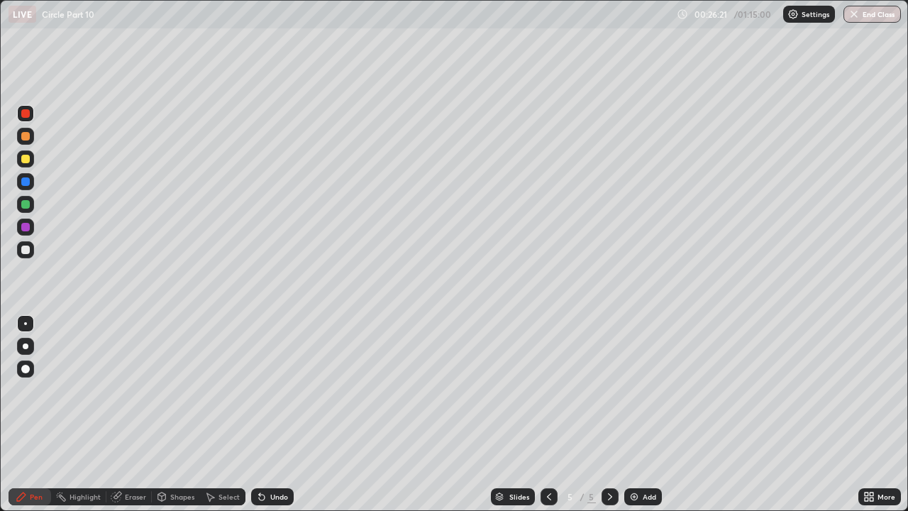
click at [26, 251] on div at bounding box center [25, 250] width 9 height 9
click at [137, 390] on div "Eraser" at bounding box center [135, 496] width 21 height 7
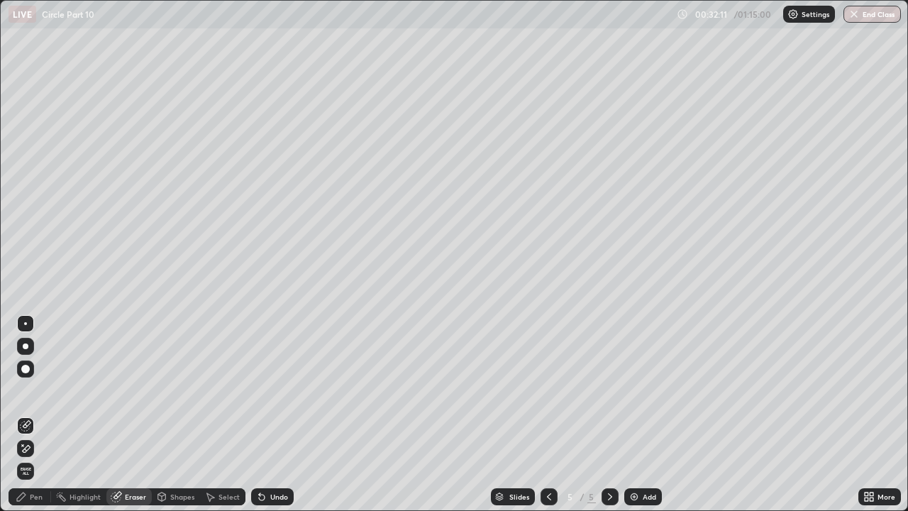
click at [32, 390] on div "Pen" at bounding box center [36, 496] width 13 height 7
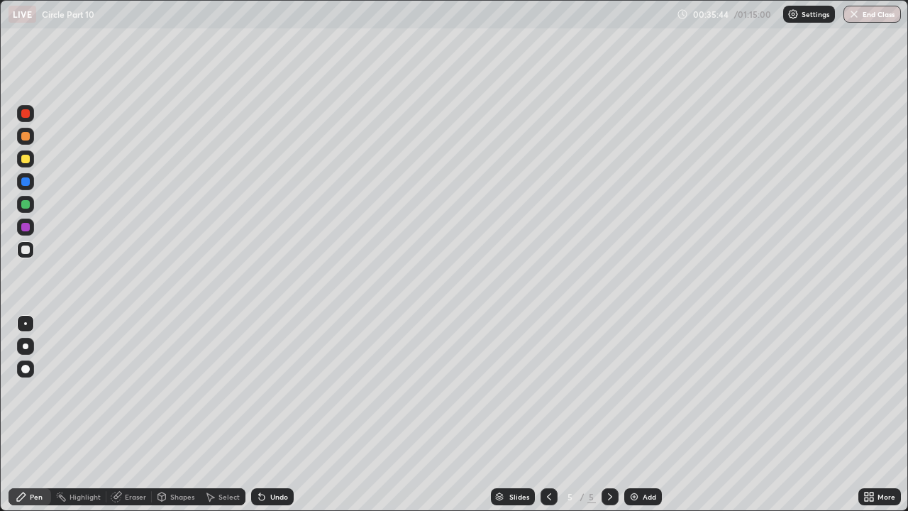
click at [259, 390] on icon at bounding box center [259, 493] width 1 height 1
click at [260, 390] on icon at bounding box center [262, 498] width 6 height 6
click at [264, 390] on icon at bounding box center [261, 496] width 11 height 11
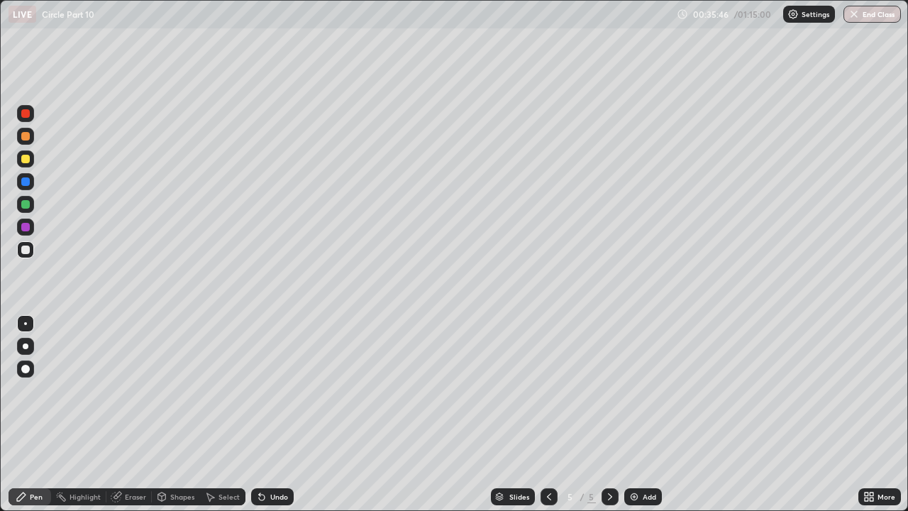
click at [264, 390] on icon at bounding box center [261, 496] width 11 height 11
click at [615, 390] on div at bounding box center [610, 496] width 17 height 17
click at [554, 390] on div at bounding box center [549, 496] width 17 height 17
click at [609, 390] on icon at bounding box center [610, 496] width 11 height 11
click at [629, 390] on img at bounding box center [634, 496] width 11 height 11
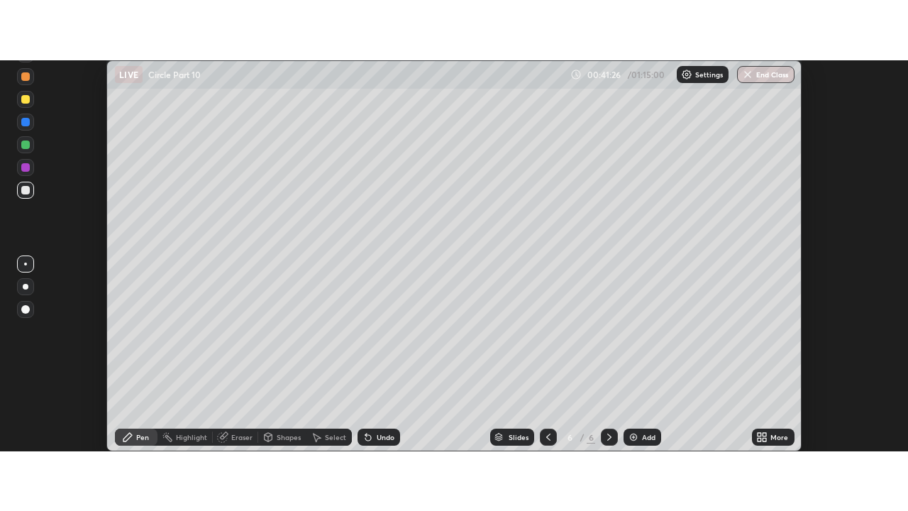
scroll to position [70577, 70059]
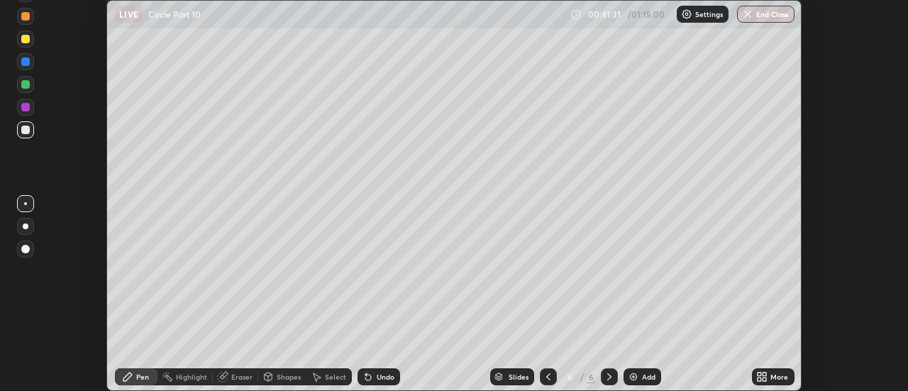
click at [764, 379] on icon at bounding box center [766, 380] width 4 height 4
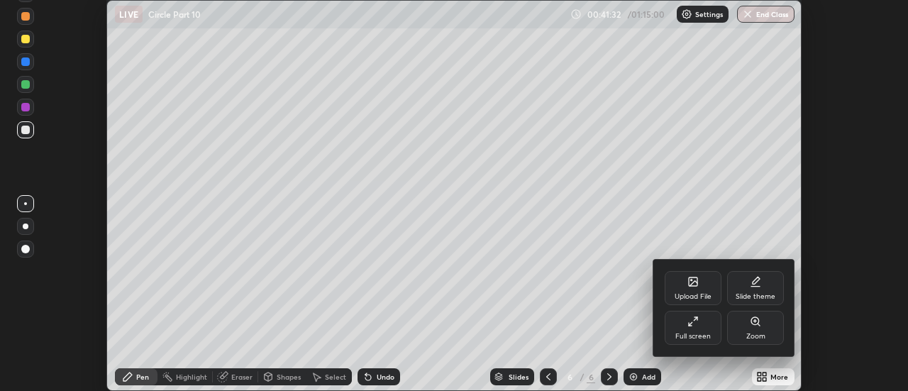
click at [694, 319] on icon at bounding box center [693, 321] width 11 height 11
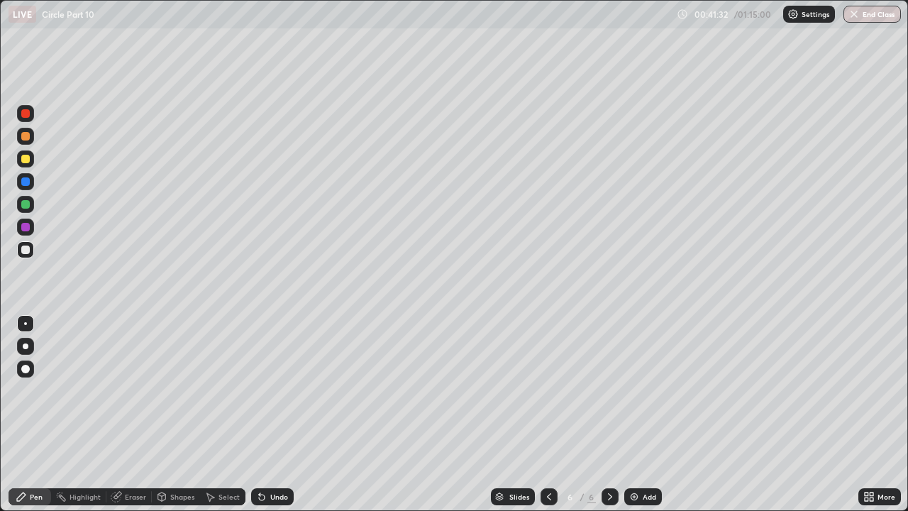
scroll to position [511, 908]
click at [545, 390] on icon at bounding box center [549, 496] width 11 height 11
click at [607, 390] on icon at bounding box center [610, 496] width 11 height 11
click at [138, 390] on div "Eraser" at bounding box center [135, 496] width 21 height 7
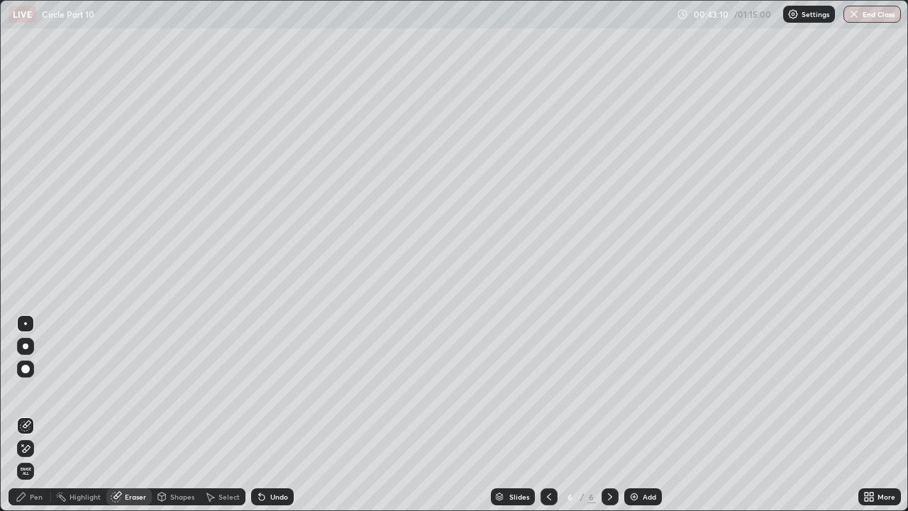
click at [45, 390] on div "Pen" at bounding box center [30, 496] width 43 height 17
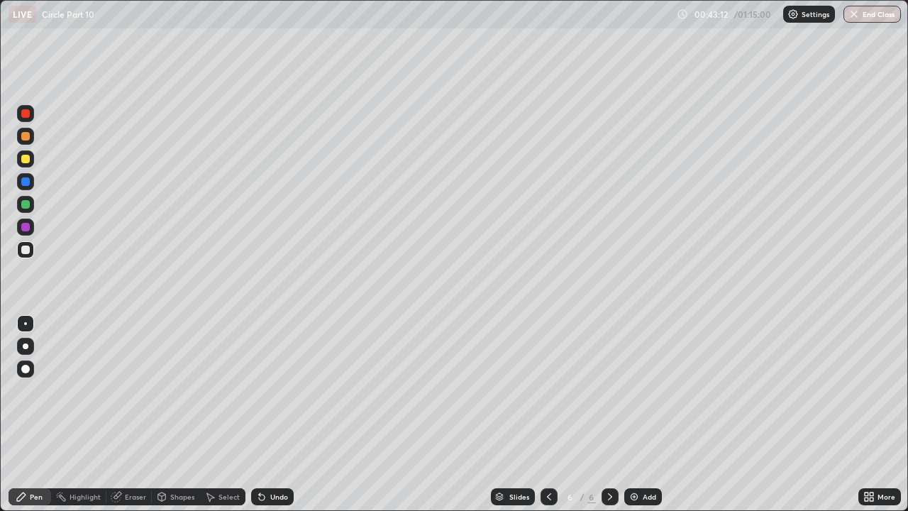
click at [28, 207] on div at bounding box center [25, 204] width 9 height 9
click at [24, 253] on div at bounding box center [25, 250] width 9 height 9
click at [547, 390] on icon at bounding box center [549, 496] width 4 height 7
click at [610, 390] on icon at bounding box center [610, 496] width 11 height 11
click at [547, 390] on icon at bounding box center [549, 496] width 11 height 11
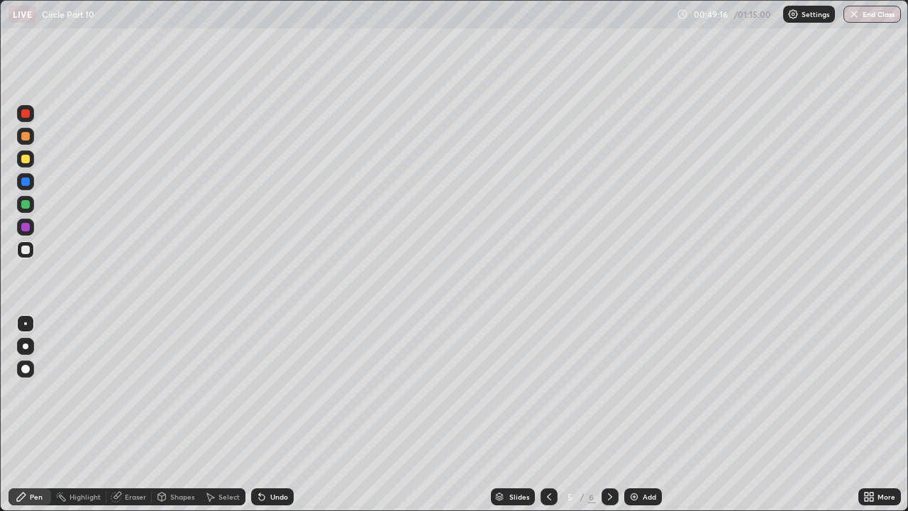
click at [609, 390] on icon at bounding box center [610, 496] width 11 height 11
click at [636, 390] on img at bounding box center [634, 496] width 11 height 11
click at [615, 390] on div at bounding box center [610, 496] width 17 height 17
click at [634, 390] on img at bounding box center [634, 496] width 11 height 11
click at [26, 228] on div at bounding box center [25, 227] width 9 height 9
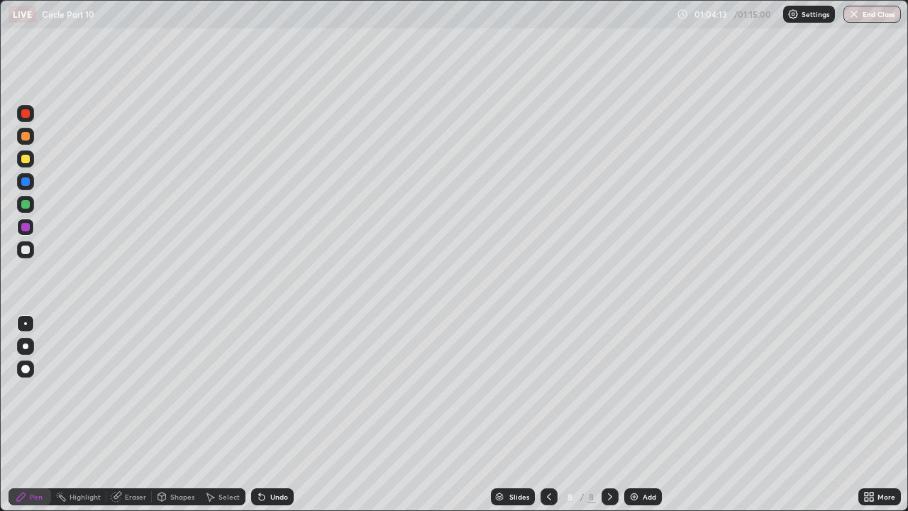
click at [24, 250] on div at bounding box center [25, 250] width 9 height 9
click at [129, 390] on div "Eraser" at bounding box center [135, 496] width 21 height 7
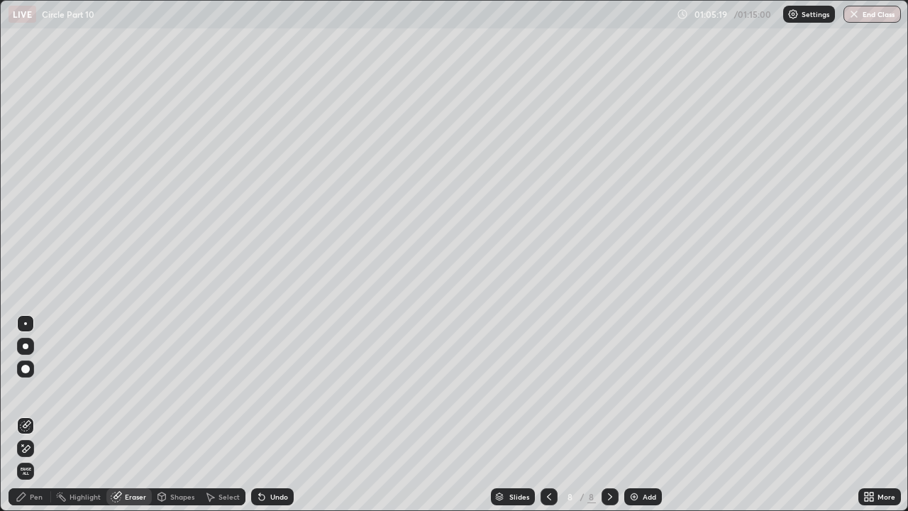
click at [28, 390] on div "Pen" at bounding box center [30, 496] width 43 height 17
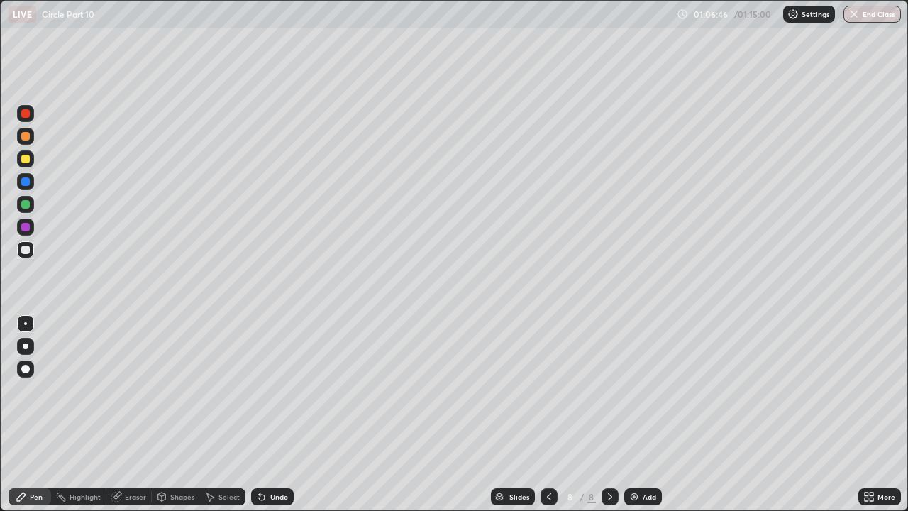
click at [639, 390] on div "Add" at bounding box center [644, 496] width 38 height 17
click at [169, 390] on div "Shapes" at bounding box center [176, 496] width 48 height 17
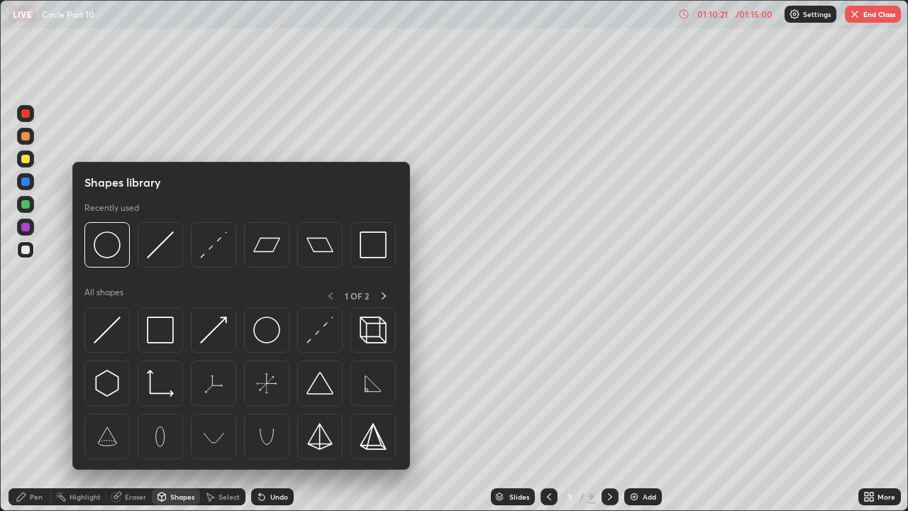
click at [86, 390] on div "Highlight" at bounding box center [85, 496] width 31 height 7
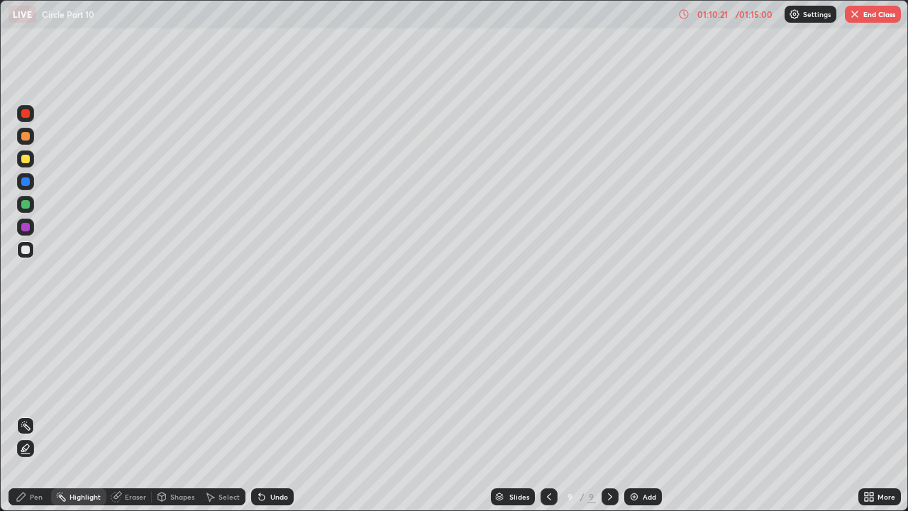
click at [125, 390] on div "Eraser" at bounding box center [135, 496] width 21 height 7
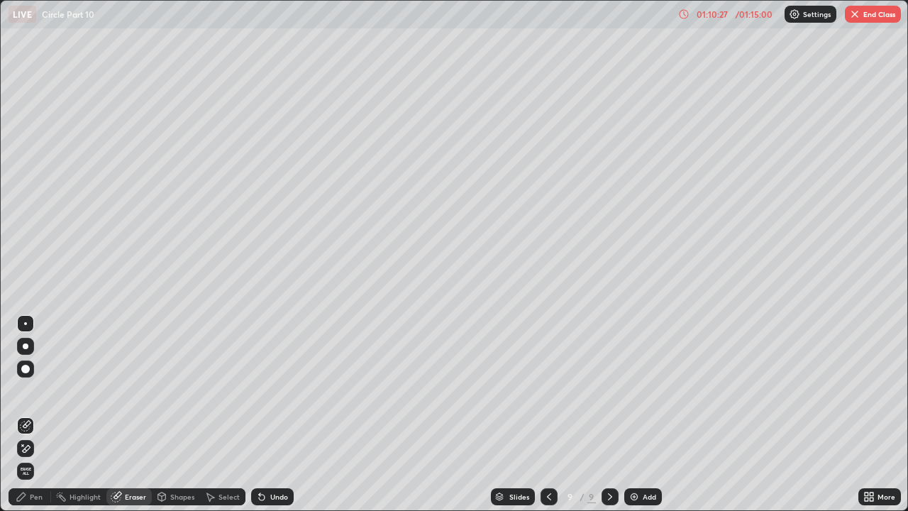
click at [48, 390] on div "Pen" at bounding box center [30, 496] width 43 height 17
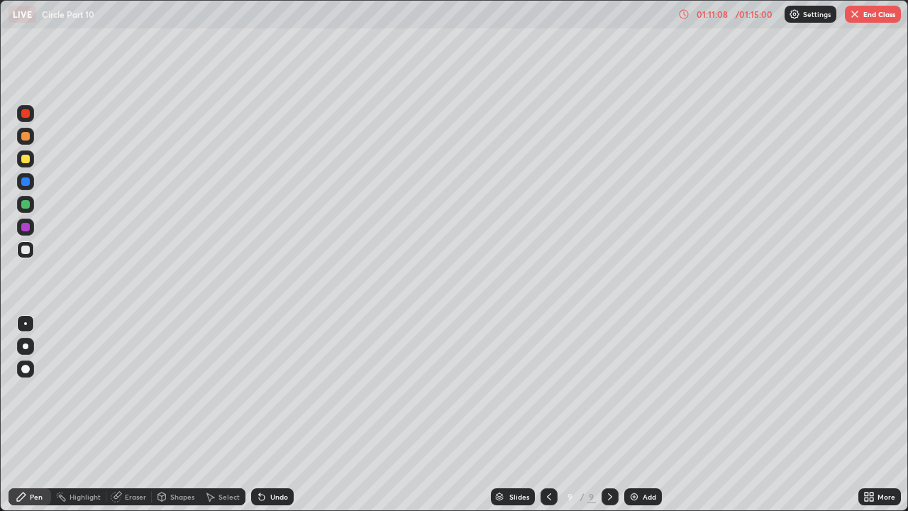
click at [180, 390] on div "Shapes" at bounding box center [182, 496] width 24 height 7
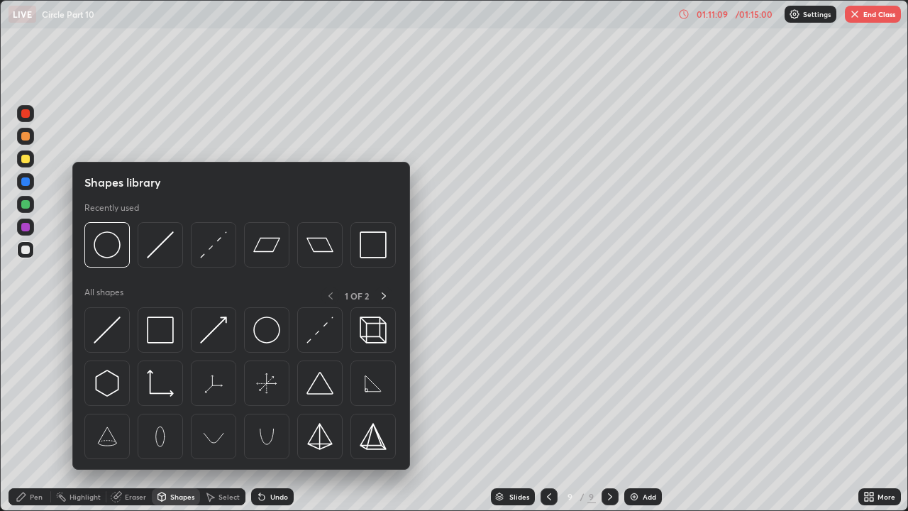
click at [131, 390] on div "Eraser" at bounding box center [128, 496] width 45 height 17
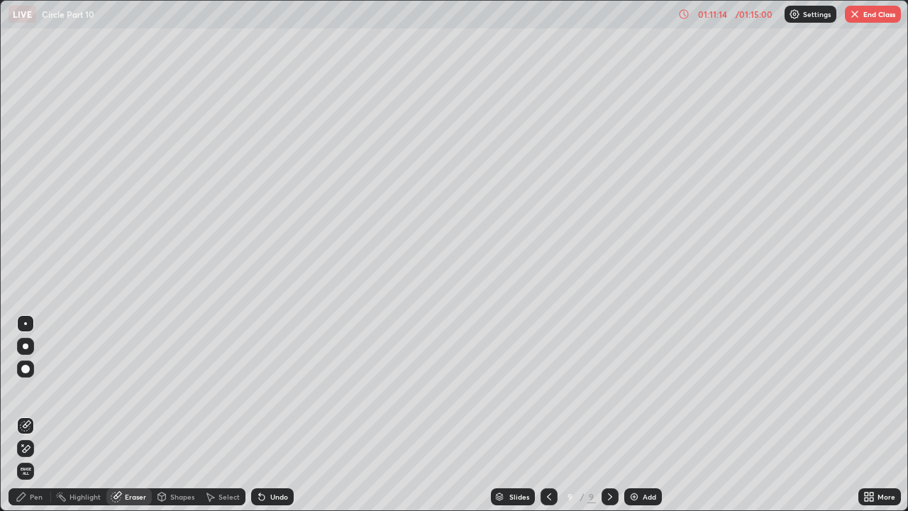
click at [38, 390] on div "Pen" at bounding box center [30, 496] width 43 height 17
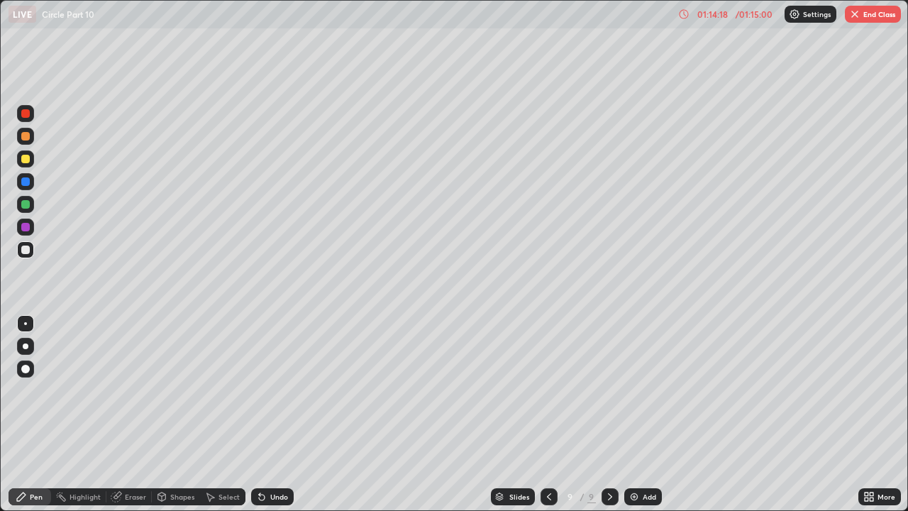
click at [141, 390] on div "Eraser" at bounding box center [128, 496] width 45 height 17
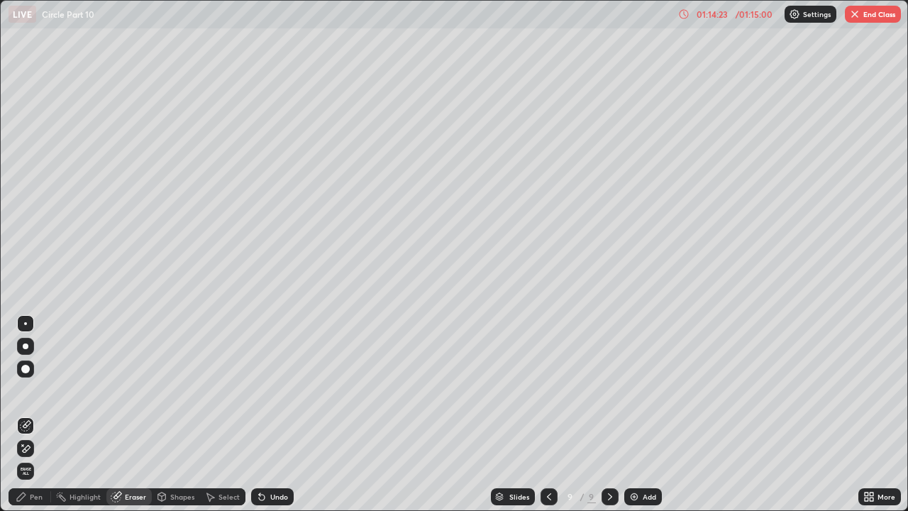
click at [47, 390] on div "Pen" at bounding box center [30, 496] width 43 height 17
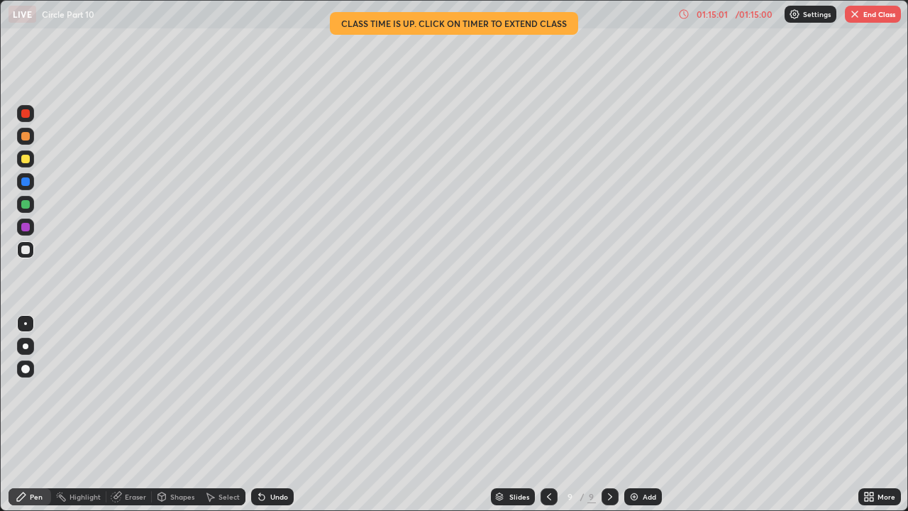
click at [856, 21] on button "End Class" at bounding box center [873, 14] width 56 height 17
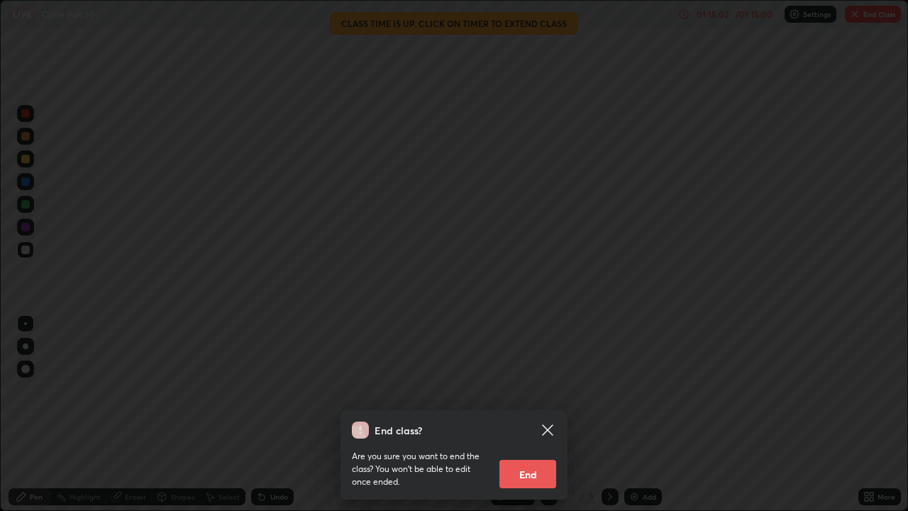
click at [541, 390] on button "End" at bounding box center [528, 474] width 57 height 28
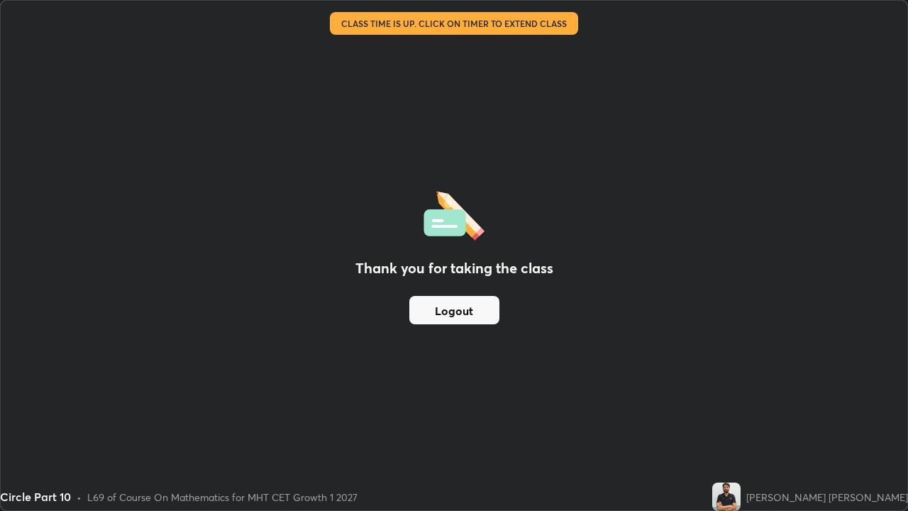
click at [462, 309] on button "Logout" at bounding box center [454, 310] width 90 height 28
click at [464, 305] on button "Logout" at bounding box center [454, 310] width 90 height 28
